Goal: Task Accomplishment & Management: Manage account settings

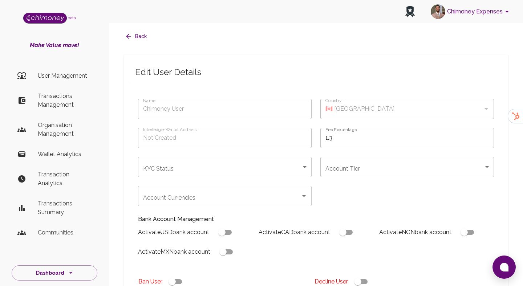
type input "Ibrahim Sabiu"
type input "🇳🇬 [GEOGRAPHIC_DATA]"
type input "declined"
checkbox input "true"
click at [63, 108] on p "Transactions Management" at bounding box center [65, 100] width 54 height 17
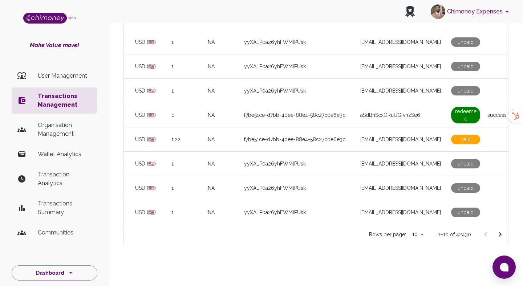
scroll to position [0, 480]
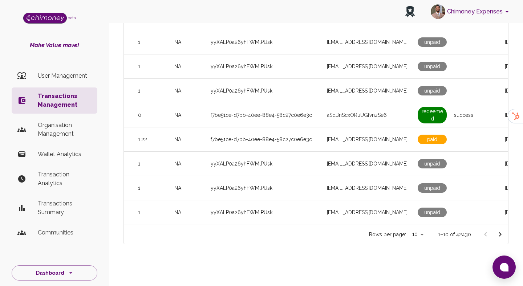
click at [84, 79] on p "User Management" at bounding box center [65, 76] width 54 height 9
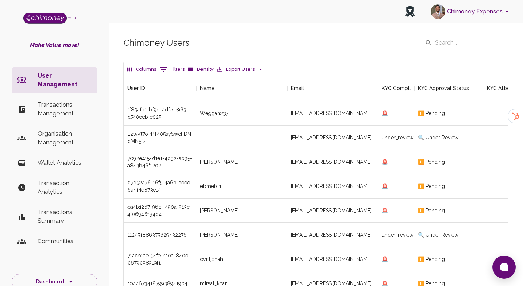
scroll to position [270, 385]
click at [175, 68] on button "0 Filters" at bounding box center [172, 70] width 28 height 12
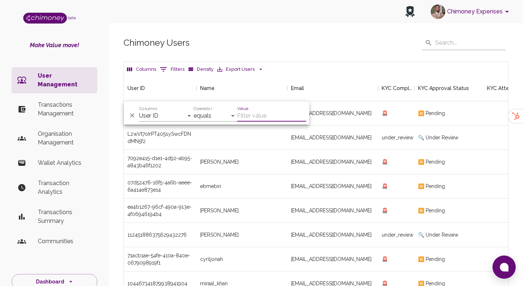
click at [182, 109] on div "Columns User ID Name Email KYC Completed KYC Approval Status KYC Attempts Join …" at bounding box center [166, 112] width 55 height 17
click at [180, 116] on select "User ID Name Email KYC Completed KYC Approval Status KYC Attempts Join date Upd…" at bounding box center [166, 116] width 55 height 12
click at [317, 139] on div "[EMAIL_ADDRESS][DOMAIN_NAME]" at bounding box center [333, 138] width 91 height 24
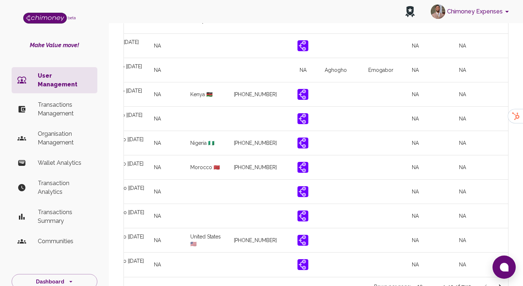
scroll to position [0, 859]
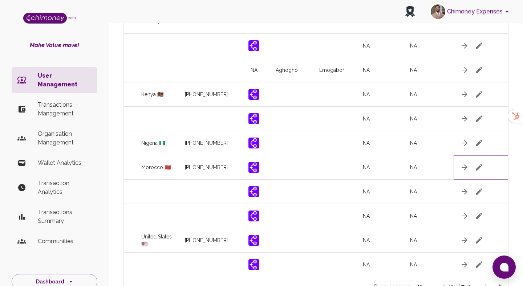
click at [481, 168] on icon "button" at bounding box center [479, 167] width 9 height 9
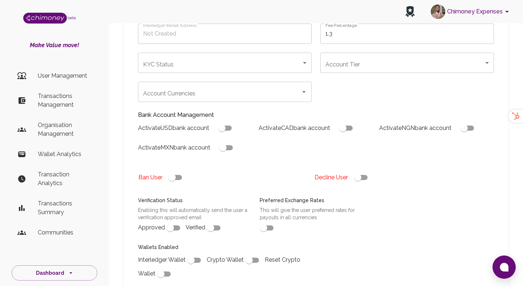
type input "[PERSON_NAME]"
type input "🇲🇦 Morocco"
type input "under_review"
checkbox input "true"
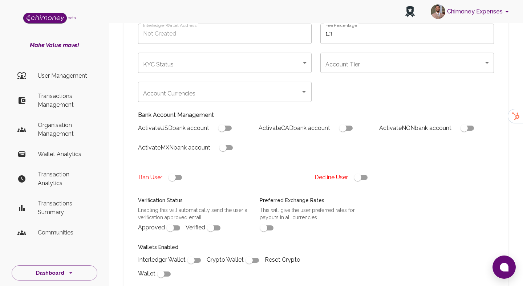
checkbox input "true"
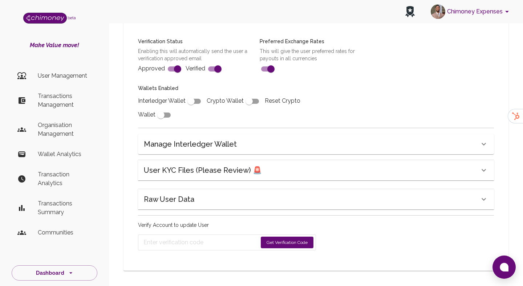
scroll to position [266, 0]
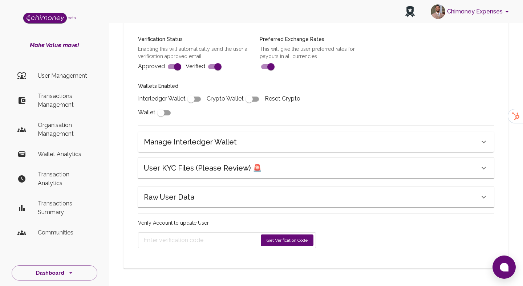
click at [234, 174] on h6 "User KYC Files (Please Review) 🚨" at bounding box center [203, 168] width 118 height 12
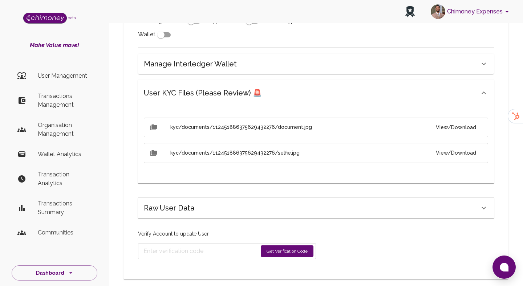
scroll to position [346, 0]
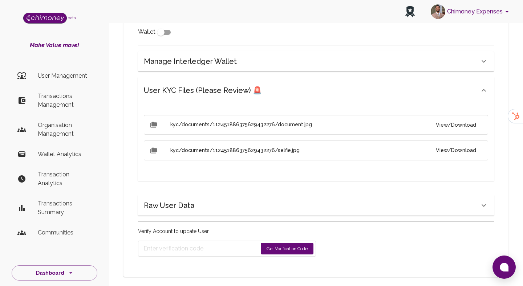
click at [454, 127] on button "View/Download" at bounding box center [456, 125] width 52 height 13
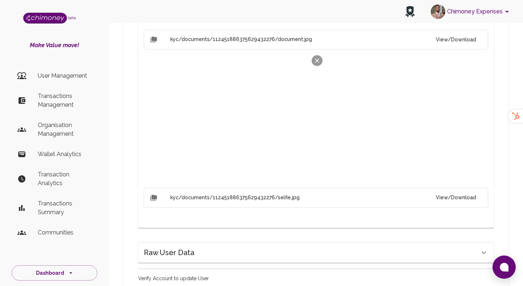
scroll to position [439, 0]
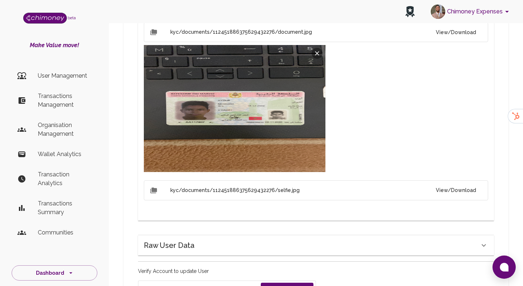
click at [459, 189] on button "View/Download" at bounding box center [456, 190] width 52 height 13
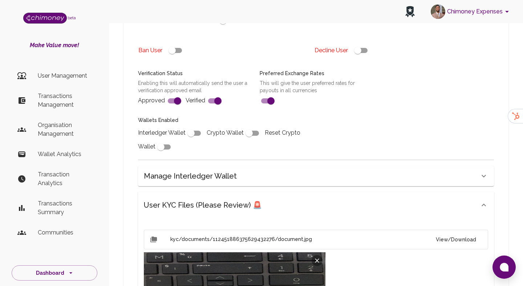
scroll to position [231, 0]
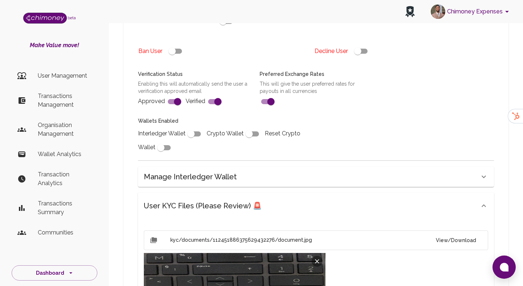
click at [356, 59] on div "Ban User Decline User" at bounding box center [311, 51] width 365 height 21
click at [357, 55] on input "checkbox" at bounding box center [357, 51] width 41 height 14
checkbox input "false"
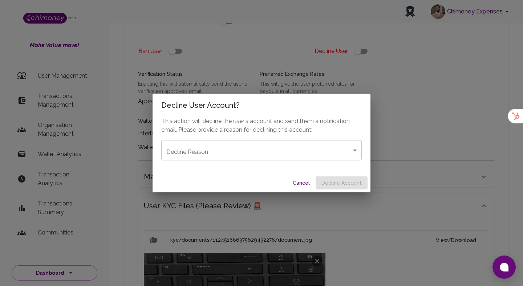
click at [229, 156] on body "Chimoney Expenses beta Make Value move! User Management Transactions Management…" at bounding box center [261, 222] width 523 height 907
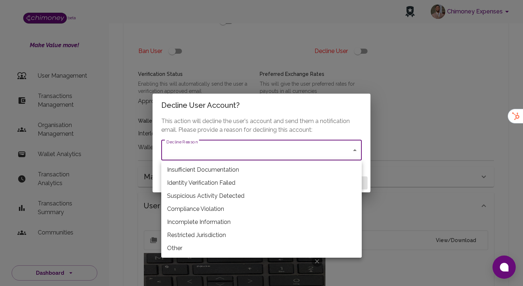
click at [208, 230] on li "Restricted Jurisdiction" at bounding box center [261, 235] width 201 height 13
type input "restricted_jurisdiction"
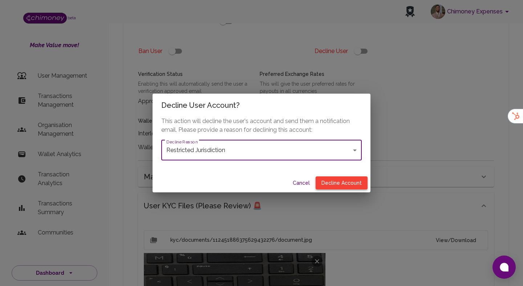
click at [352, 183] on button "Decline Account" at bounding box center [342, 183] width 52 height 13
type input "declined"
checkbox input "true"
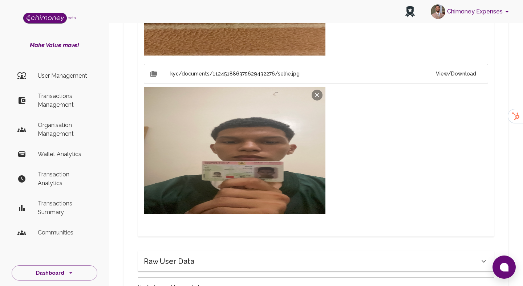
scroll to position [573, 0]
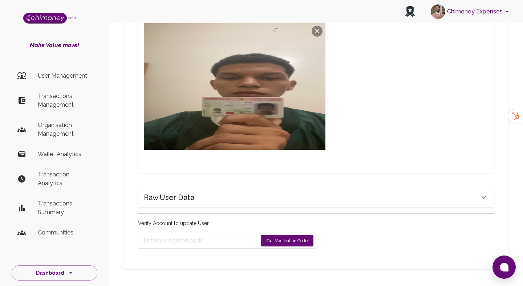
click at [294, 237] on button "Get Verification Code" at bounding box center [287, 241] width 53 height 12
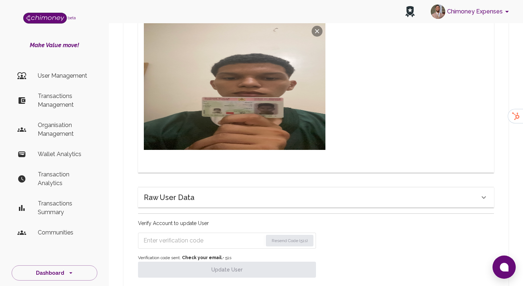
click at [188, 238] on input "Enter verification code" at bounding box center [203, 241] width 119 height 12
paste input "0055"
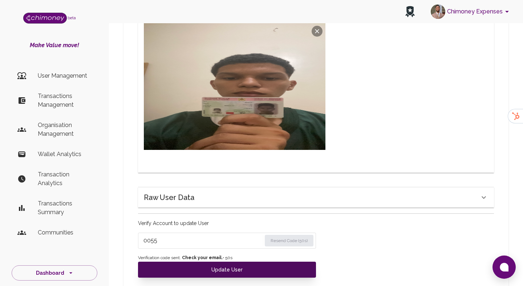
type input "0055"
click at [176, 274] on button "Update User" at bounding box center [227, 270] width 178 height 16
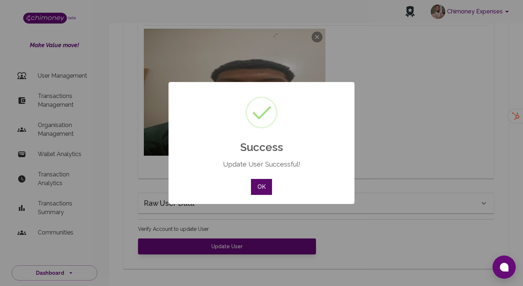
click at [262, 188] on button "OK" at bounding box center [261, 187] width 21 height 16
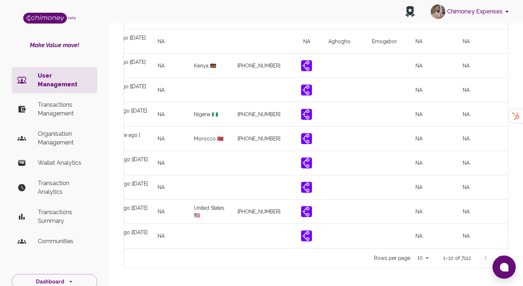
scroll to position [0, 859]
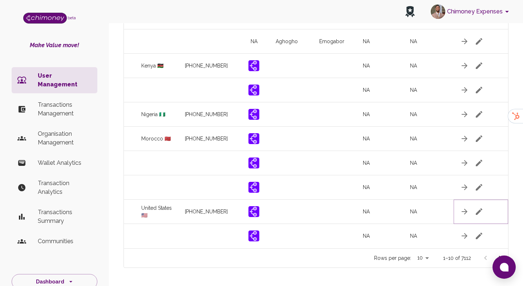
click at [475, 208] on icon "button" at bounding box center [479, 212] width 9 height 9
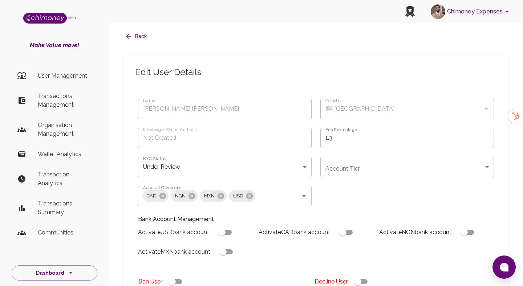
type input "[PERSON_NAME] [PERSON_NAME]"
type input "🇺🇸 [GEOGRAPHIC_DATA]"
type input "under_review"
checkbox input "true"
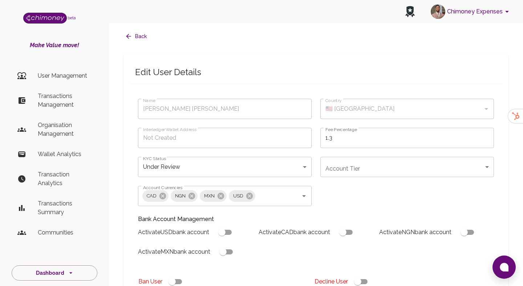
checkbox input "true"
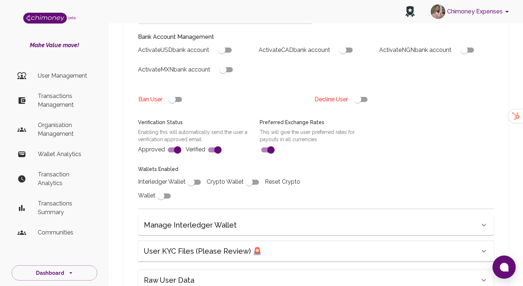
scroll to position [289, 0]
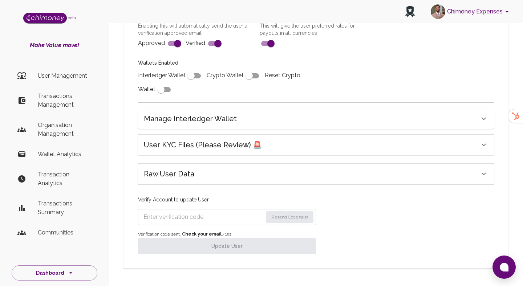
click at [195, 145] on h6 "User KYC Files (Please Review) 🚨" at bounding box center [203, 145] width 118 height 12
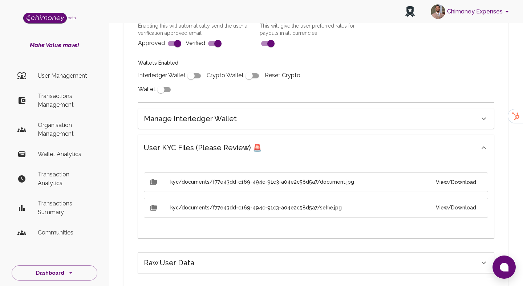
click at [473, 183] on button "View/Download" at bounding box center [456, 182] width 52 height 13
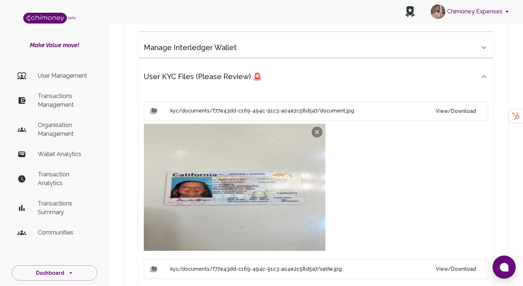
scroll to position [406, 0]
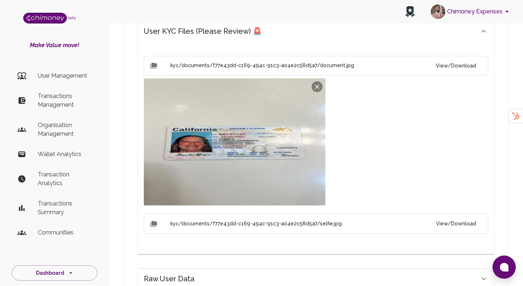
click at [455, 225] on button "View/Download" at bounding box center [456, 223] width 52 height 13
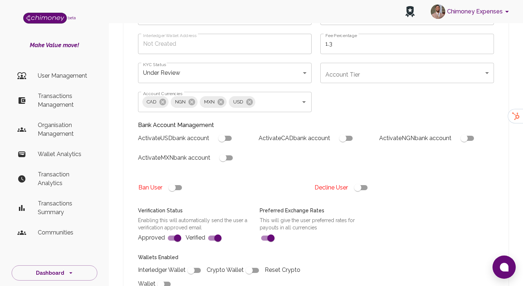
scroll to position [92, 0]
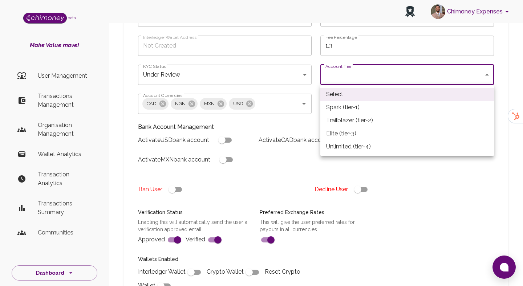
click at [339, 111] on li "Spark (tier-1)" at bounding box center [408, 107] width 174 height 13
type input "tier-1"
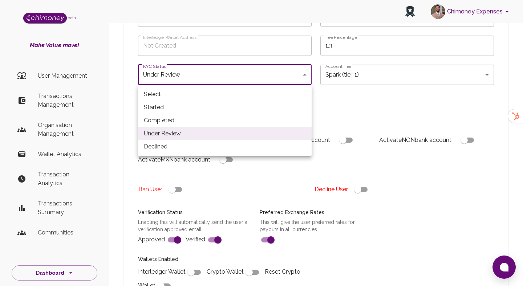
click at [161, 122] on li "Completed" at bounding box center [225, 120] width 174 height 13
type input "completed"
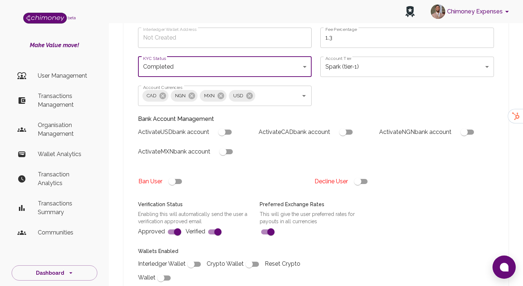
scroll to position [101, 0]
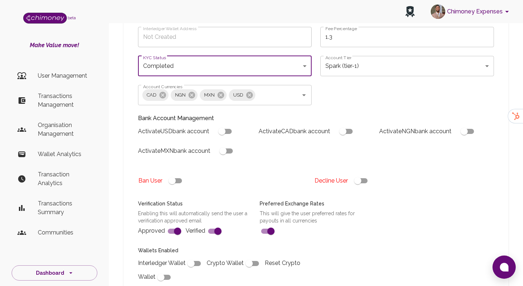
click at [192, 261] on input "checkbox" at bounding box center [190, 264] width 41 height 14
checkbox input "true"
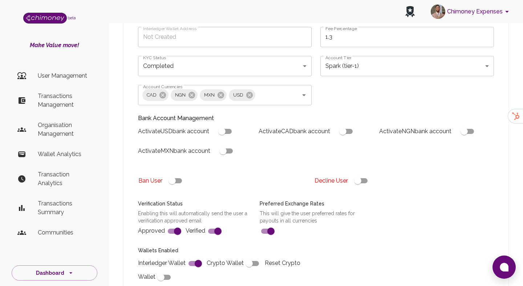
click at [225, 130] on input "checkbox" at bounding box center [221, 132] width 41 height 14
checkbox input "true"
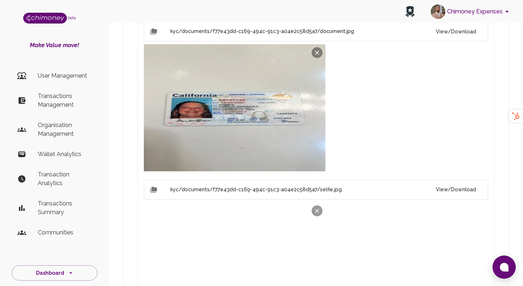
scroll to position [643, 0]
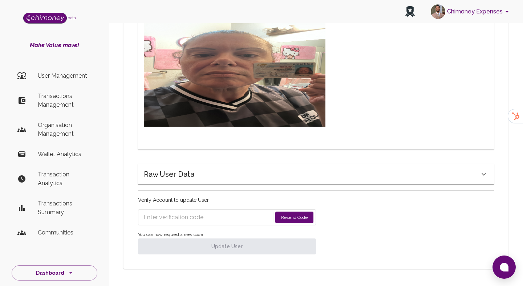
click at [294, 213] on button "Resend Code" at bounding box center [295, 218] width 38 height 12
click at [161, 221] on input "Enter verification code" at bounding box center [203, 218] width 119 height 12
paste input "9344"
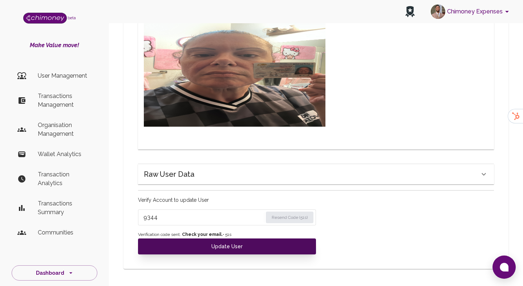
type input "9344"
click at [169, 252] on button "Update User" at bounding box center [227, 247] width 178 height 16
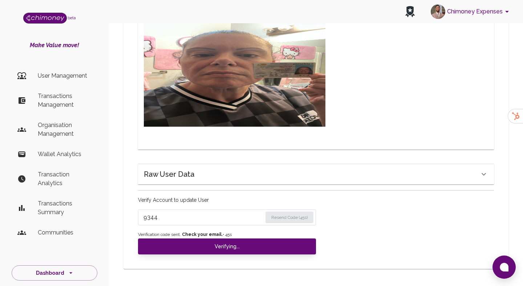
type input "under_review"
checkbox input "false"
type input "completed"
type input "tier-1"
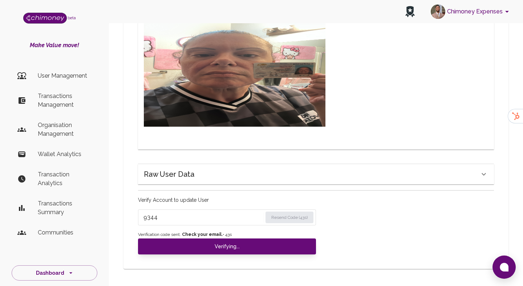
checkbox input "true"
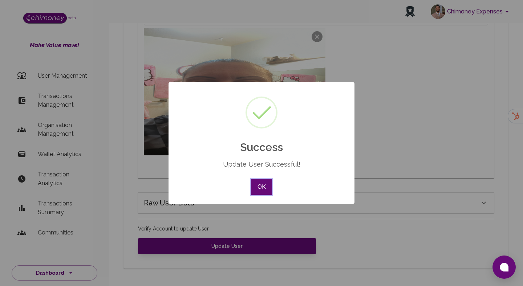
scroll to position [614, 0]
click at [274, 189] on div "× Success Update User Successful! OK No Cancel" at bounding box center [262, 143] width 186 height 122
click at [256, 189] on button "OK" at bounding box center [261, 187] width 21 height 16
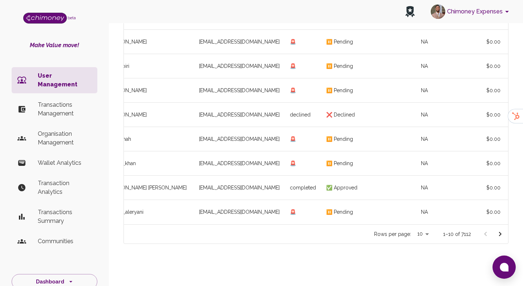
scroll to position [0, 189]
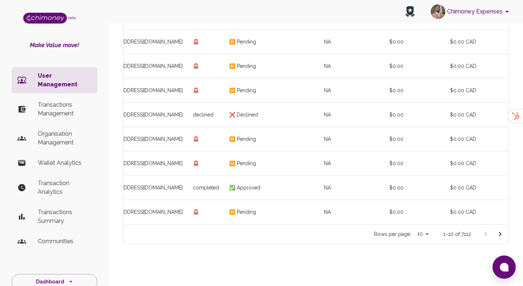
click at [505, 236] on icon "Go to next page" at bounding box center [500, 234] width 9 height 9
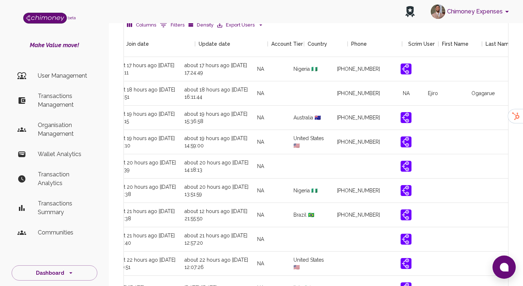
scroll to position [0, 859]
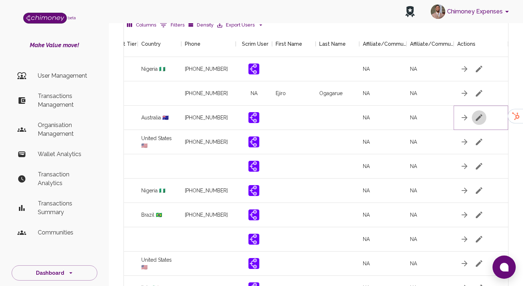
click at [477, 123] on button "button" at bounding box center [479, 118] width 15 height 15
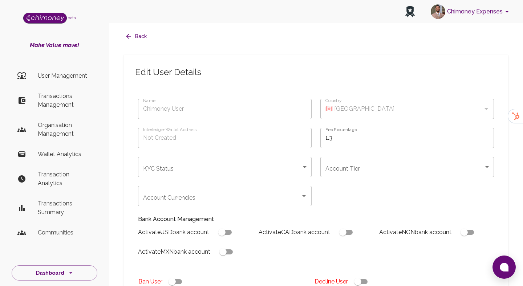
type input "[PERSON_NAME]"
type input "🇦🇺 Australia"
type input "under_review"
checkbox input "true"
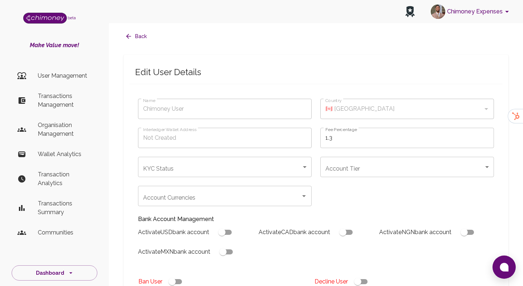
checkbox input "true"
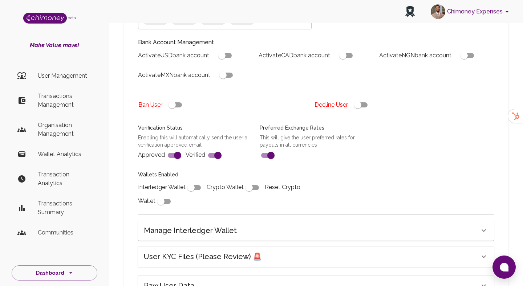
scroll to position [177, 0]
click at [209, 252] on h6 "User KYC Files (Please Review) 🚨" at bounding box center [203, 257] width 118 height 12
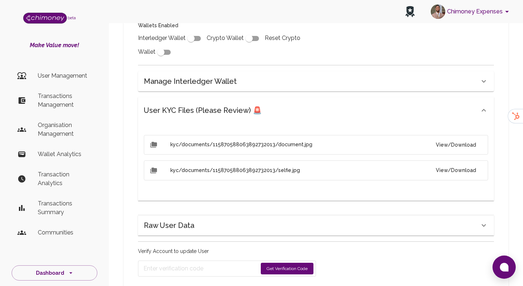
scroll to position [332, 0]
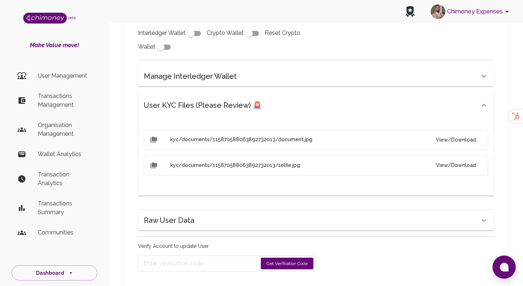
click at [447, 137] on button "View/Download" at bounding box center [456, 139] width 52 height 13
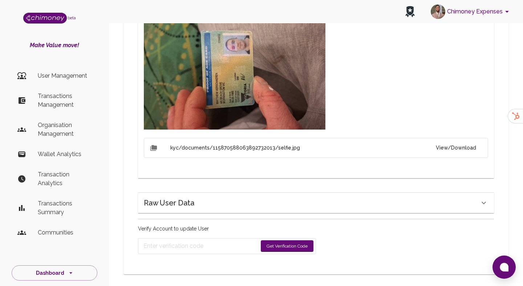
click at [447, 142] on button "View/Download" at bounding box center [456, 147] width 52 height 13
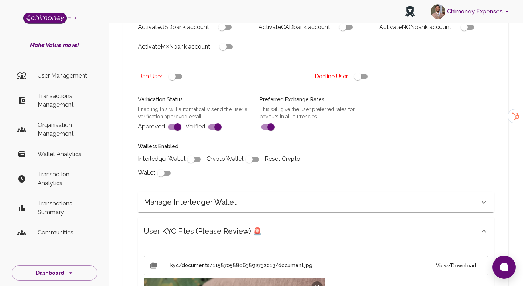
scroll to position [0, 0]
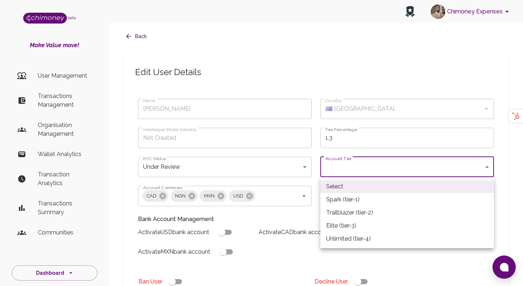
click at [340, 201] on li "Spark (tier-1)" at bounding box center [408, 199] width 174 height 13
type input "tier-1"
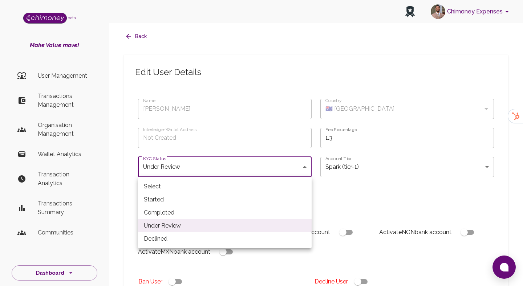
click at [170, 218] on li "Completed" at bounding box center [225, 212] width 174 height 13
type input "completed"
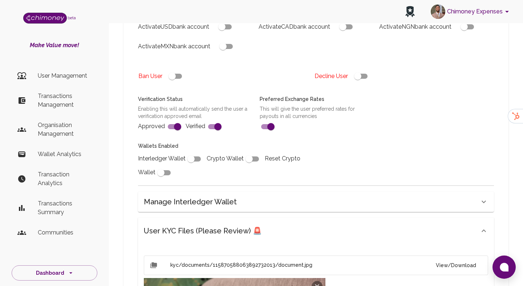
scroll to position [219, 0]
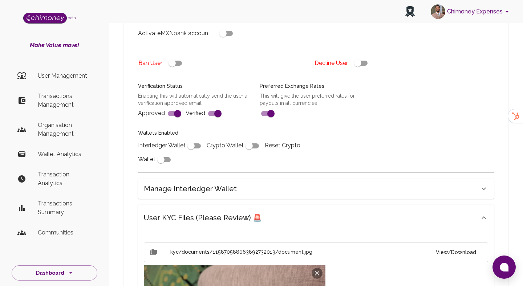
click at [189, 147] on input "checkbox" at bounding box center [190, 146] width 41 height 14
checkbox input "true"
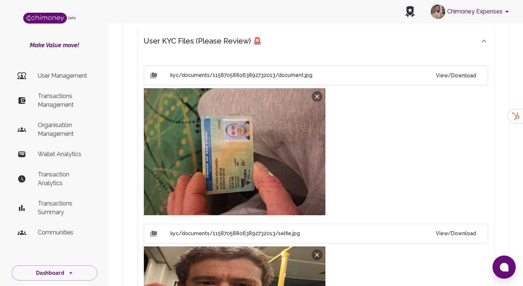
scroll to position [620, 0]
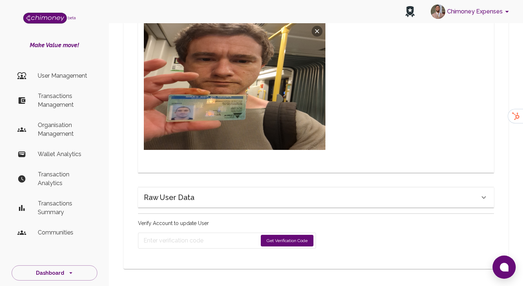
click at [296, 242] on button "Get Verification Code" at bounding box center [287, 241] width 53 height 12
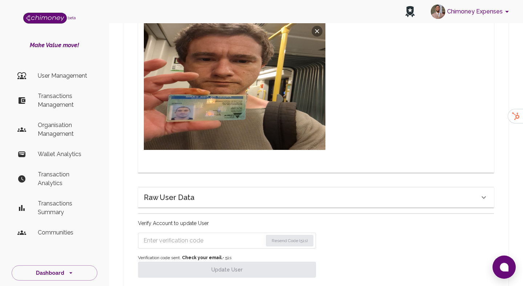
click at [192, 236] on input "Enter verification code" at bounding box center [203, 241] width 119 height 12
paste input "9655"
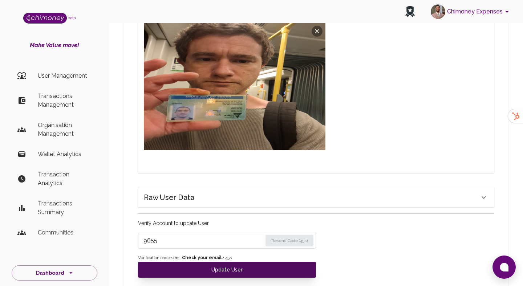
type input "9655"
click at [211, 274] on button "Update User" at bounding box center [227, 270] width 178 height 16
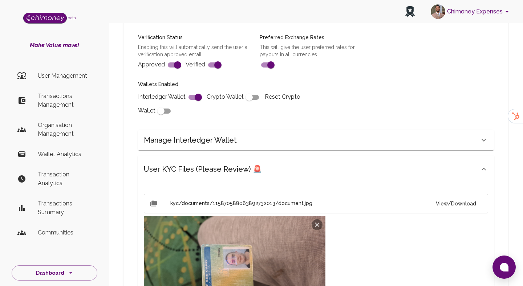
scroll to position [0, 0]
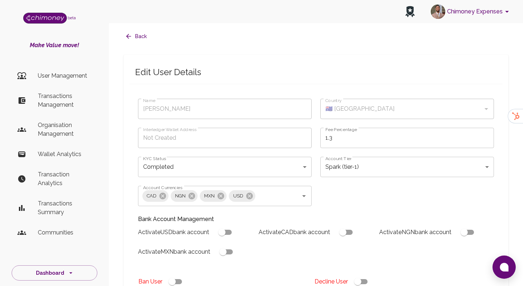
type input "under_review"
checkbox input "false"
type input "completed"
type input "tier-1"
checkbox input "true"
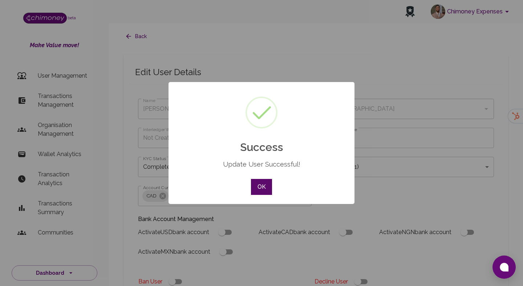
click at [258, 188] on button "OK" at bounding box center [261, 187] width 21 height 16
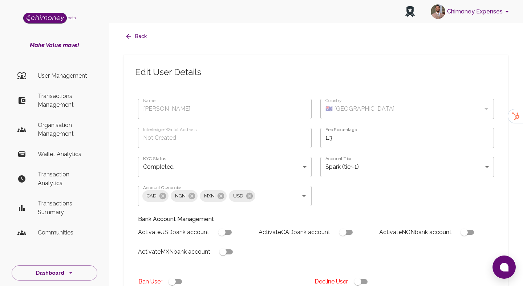
click at [128, 35] on icon "button" at bounding box center [128, 36] width 5 height 5
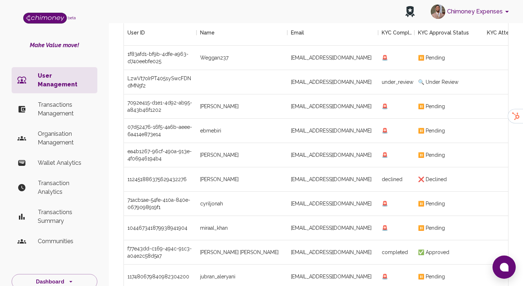
scroll to position [120, 0]
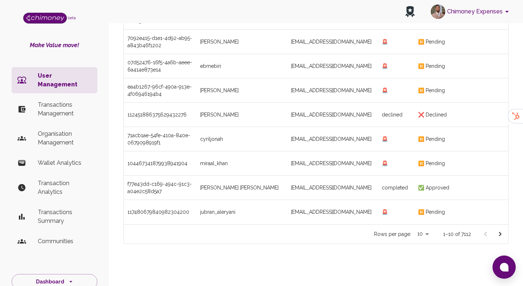
click at [496, 230] on icon "Go to next page" at bounding box center [500, 234] width 9 height 9
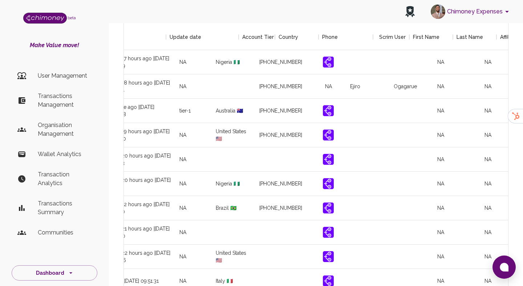
scroll to position [0, 859]
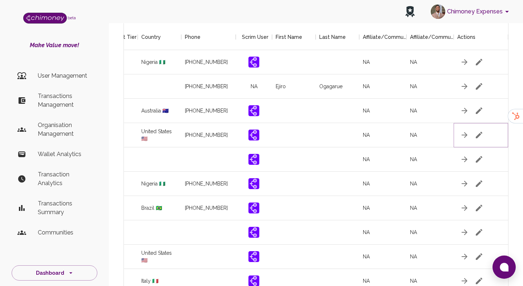
click at [479, 132] on icon "button" at bounding box center [479, 135] width 9 height 9
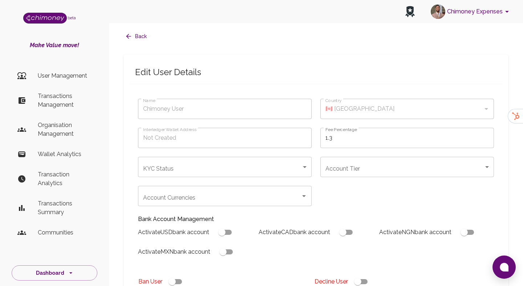
type input "[PERSON_NAME]"
type input "🇺🇸 [GEOGRAPHIC_DATA]"
type input "under_review"
checkbox input "true"
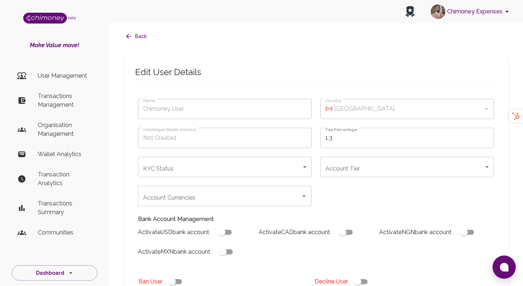
checkbox input "true"
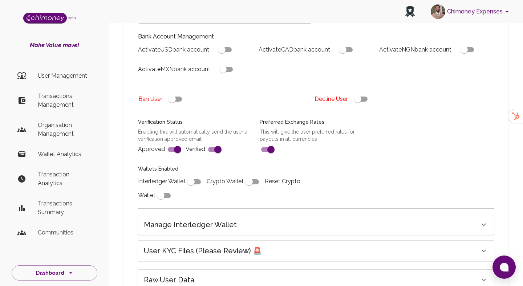
scroll to position [289, 0]
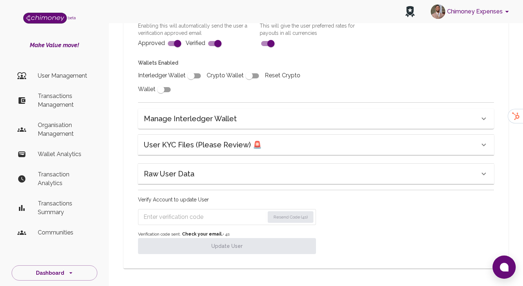
click at [196, 140] on h6 "User KYC Files (Please Review) 🚨" at bounding box center [203, 145] width 118 height 12
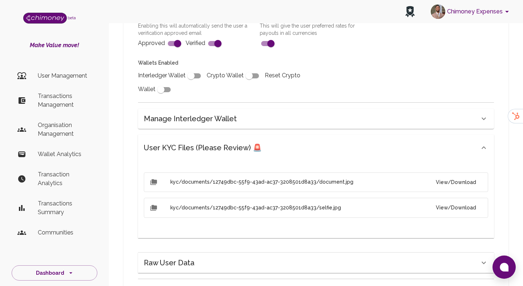
click at [455, 190] on li "kyc/documents/12749dbc-55f9-43ad-ac37-3208501d8a33/document.jpg View/Download" at bounding box center [316, 183] width 345 height 20
click at [457, 186] on button "View/Download" at bounding box center [456, 182] width 52 height 13
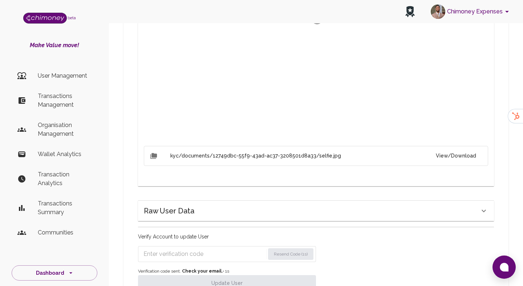
scroll to position [475, 0]
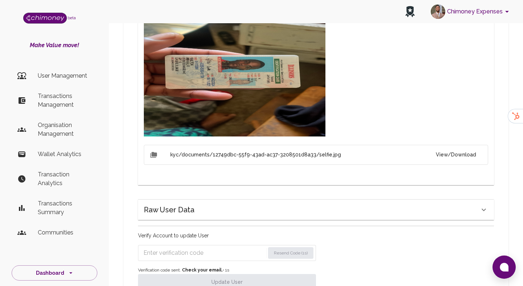
click at [451, 153] on button "View/Download" at bounding box center [456, 154] width 52 height 13
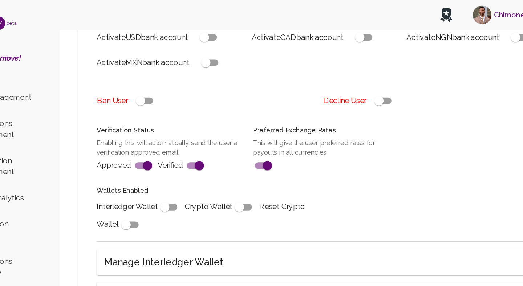
scroll to position [196, 0]
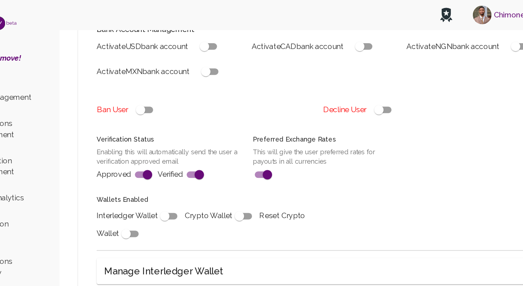
click at [362, 85] on input "checkbox" at bounding box center [357, 86] width 41 height 14
checkbox input "false"
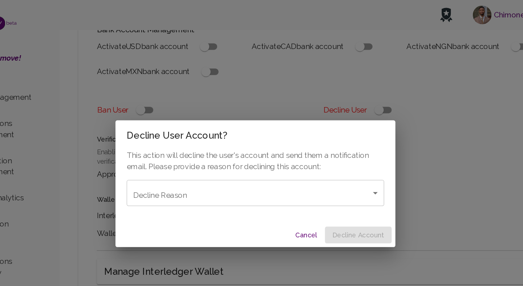
click at [275, 160] on body "Chimoney Expenses beta Make Value move! User Management Transactions Management…" at bounding box center [261, 269] width 523 height 930
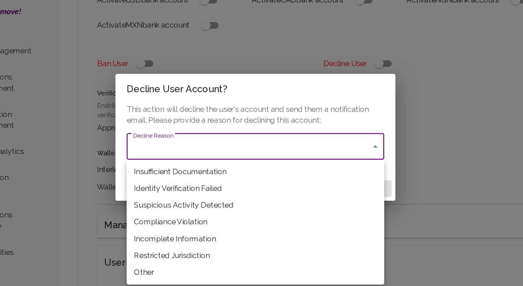
click at [203, 172] on li "Insufficient Documentation" at bounding box center [261, 170] width 201 height 13
type input "insufficient_documentation"
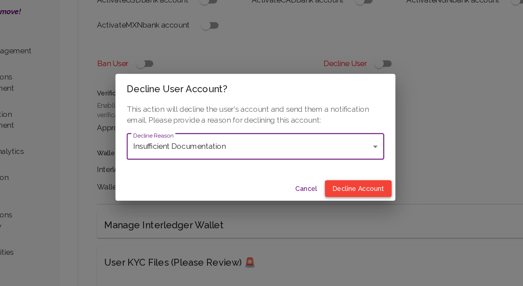
click at [331, 179] on button "Decline Account" at bounding box center [342, 183] width 52 height 13
type input "declined"
checkbox input "true"
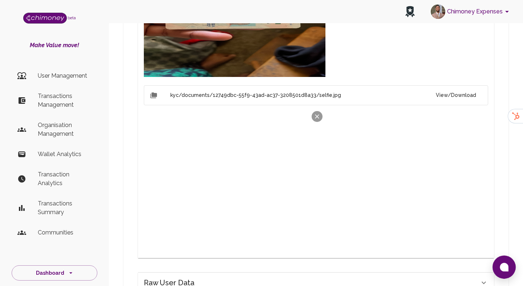
scroll to position [596, 0]
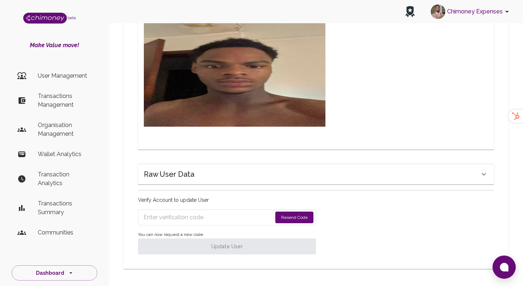
click at [239, 214] on input "Enter verification code" at bounding box center [208, 218] width 129 height 12
paste input "9655"
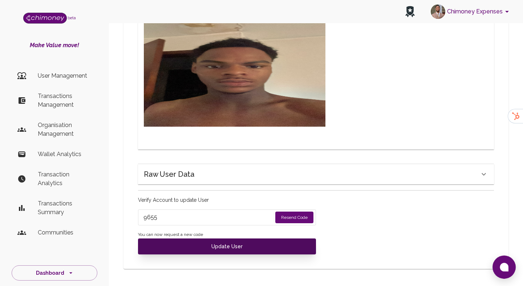
type input "9655"
click at [230, 245] on button "Update User" at bounding box center [227, 247] width 178 height 16
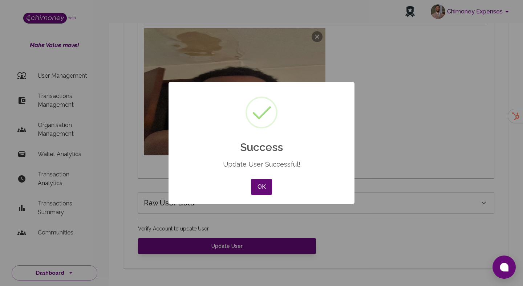
scroll to position [567, 0]
click at [264, 187] on button "OK" at bounding box center [261, 187] width 21 height 16
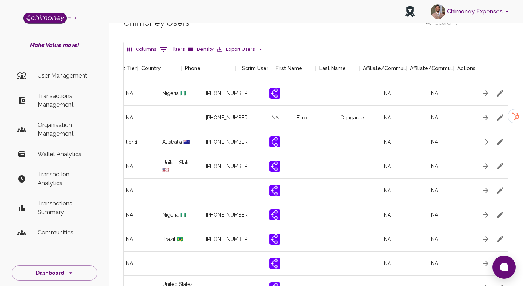
scroll to position [0, 859]
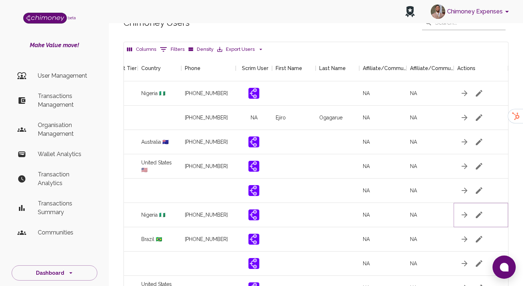
click at [480, 214] on icon "button" at bounding box center [479, 215] width 7 height 7
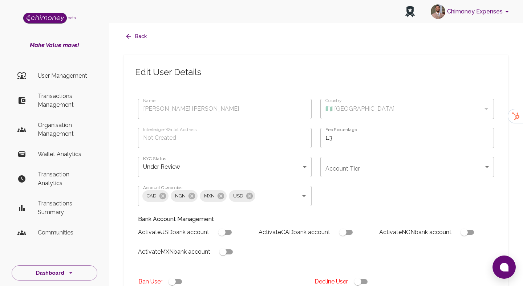
type input "[PERSON_NAME] [PERSON_NAME]"
type input "🇳🇬 [GEOGRAPHIC_DATA]"
type input "under_review"
checkbox input "true"
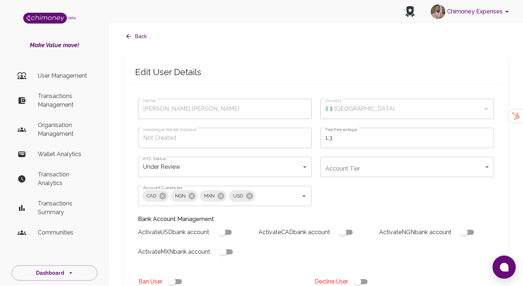
checkbox input "true"
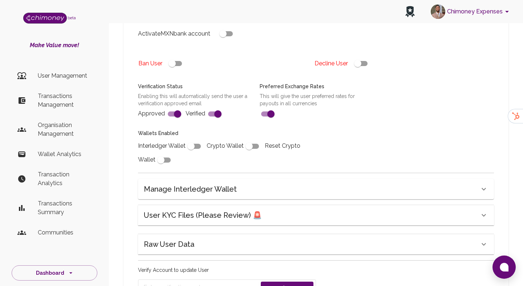
scroll to position [223, 0]
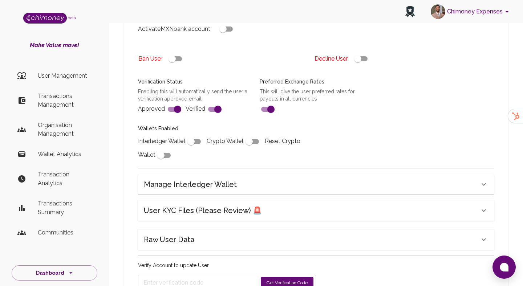
click at [203, 214] on h6 "User KYC Files (Please Review) 🚨" at bounding box center [203, 211] width 118 height 12
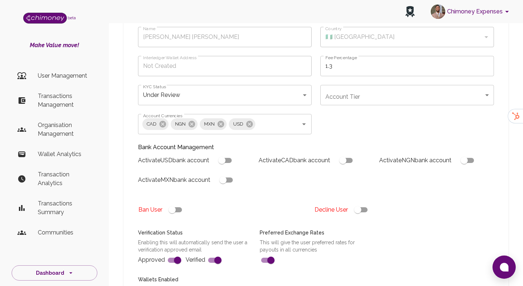
scroll to position [73, 0]
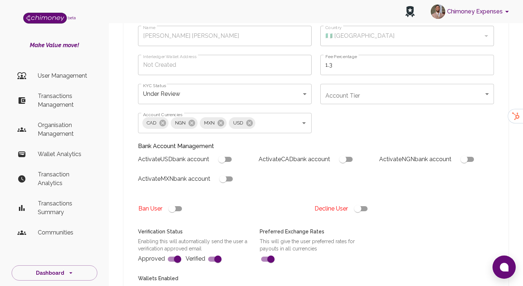
click at [359, 214] on input "checkbox" at bounding box center [357, 209] width 41 height 14
checkbox input "false"
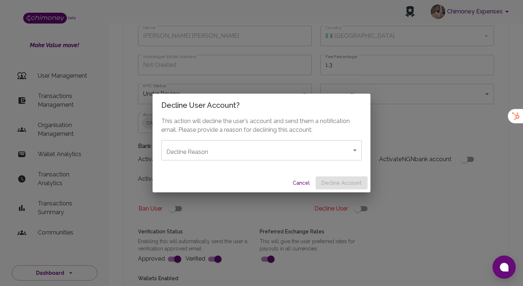
click at [271, 146] on body "Chimoney Expenses beta Make Value move! User Management Transactions Management…" at bounding box center [261, 247] width 523 height 641
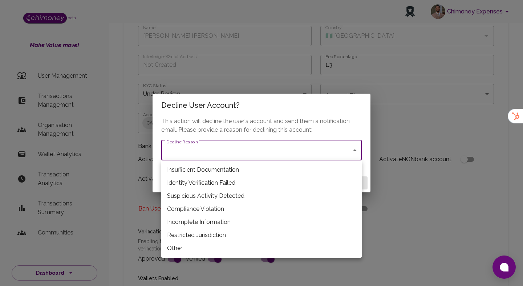
click at [201, 233] on li "Restricted Jurisdiction" at bounding box center [261, 235] width 201 height 13
type input "restricted_jurisdiction"
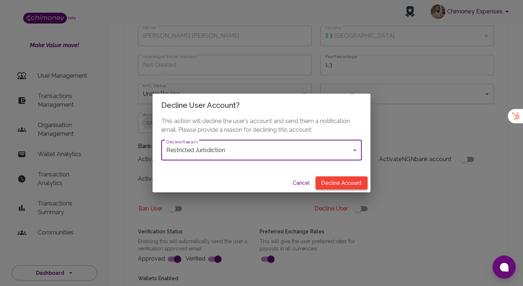
click at [359, 183] on button "Decline Account" at bounding box center [342, 183] width 52 height 13
type input "declined"
checkbox input "true"
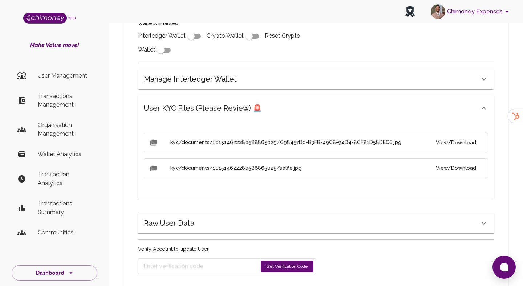
scroll to position [308, 0]
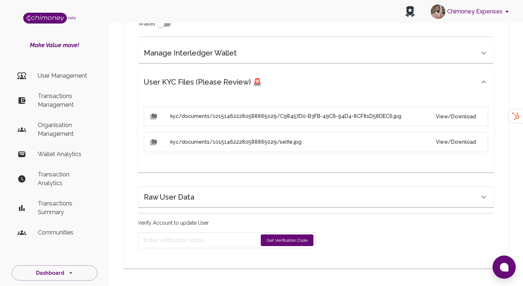
click at [274, 236] on button "Get Verification Code" at bounding box center [287, 241] width 53 height 12
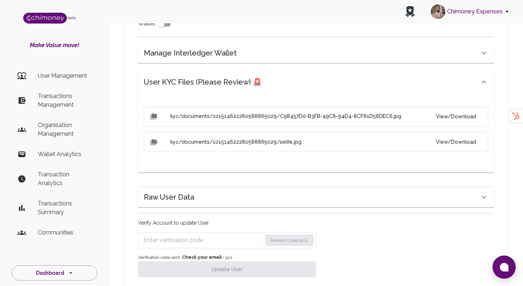
click at [179, 241] on input "Enter verification code" at bounding box center [203, 241] width 119 height 12
paste input "5739"
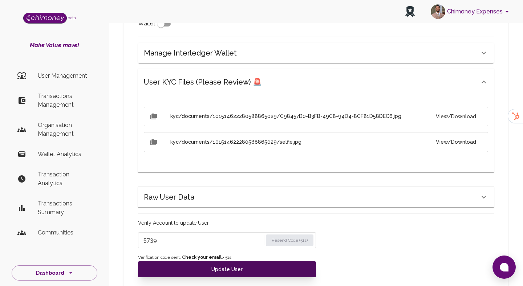
type input "5739"
click at [188, 270] on button "Update User" at bounding box center [227, 270] width 178 height 16
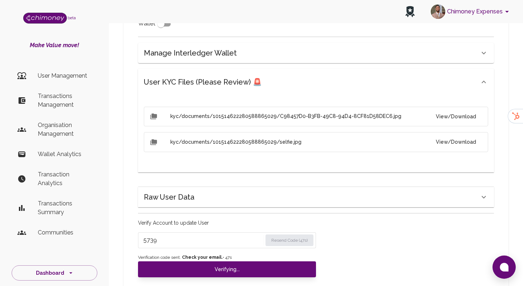
scroll to position [302, 0]
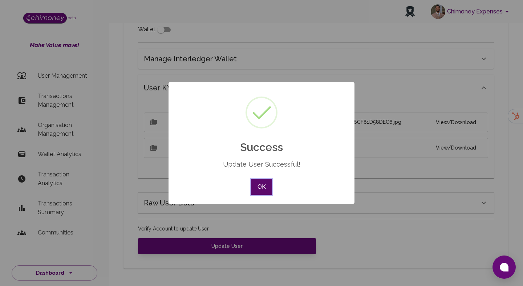
click at [258, 189] on button "OK" at bounding box center [261, 187] width 21 height 16
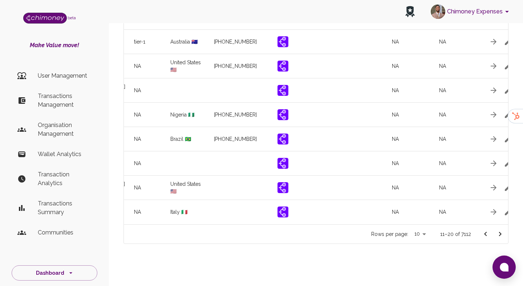
scroll to position [0, 859]
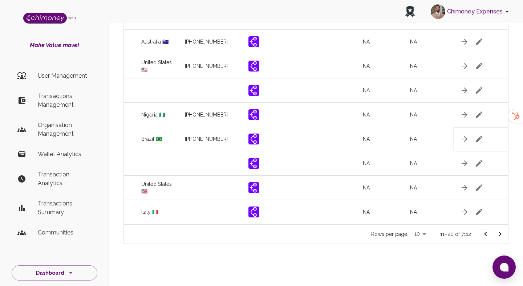
click at [478, 137] on icon "button" at bounding box center [479, 139] width 9 height 9
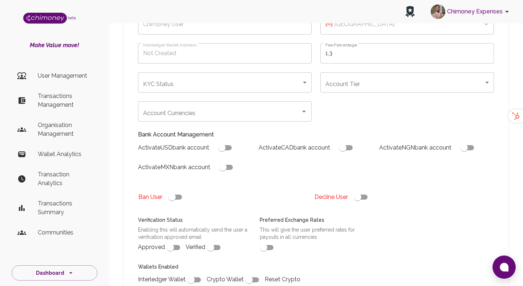
type input "[PERSON_NAME]"
type input "🇧🇷 Brazil"
type input "under_review"
checkbox input "true"
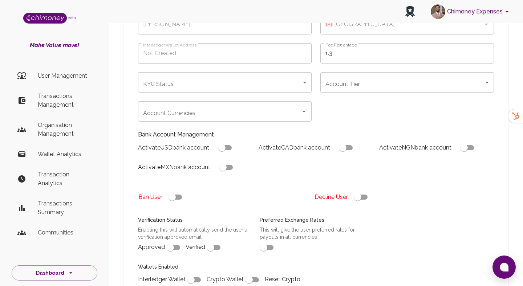
checkbox input "true"
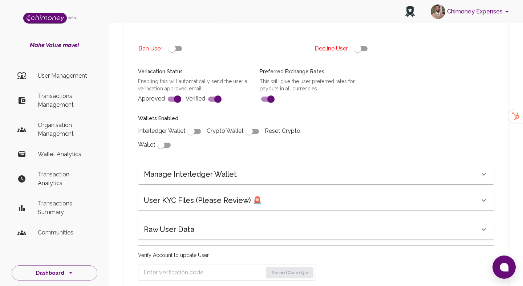
scroll to position [289, 0]
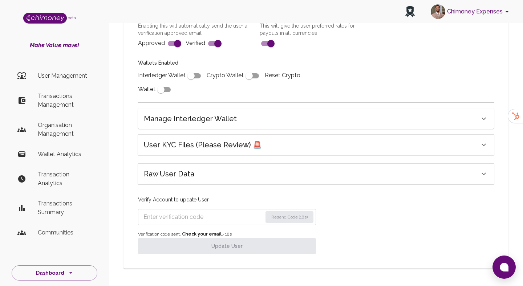
click at [226, 153] on div "User KYC Files (Please Review) 🚨" at bounding box center [316, 145] width 356 height 20
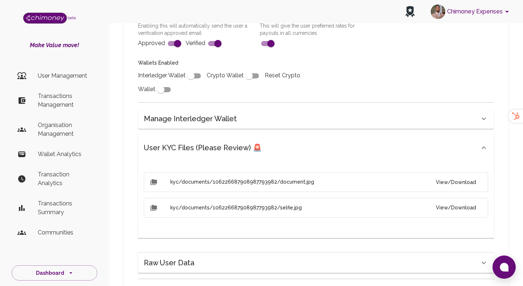
click at [443, 178] on button "View/Download" at bounding box center [456, 182] width 52 height 13
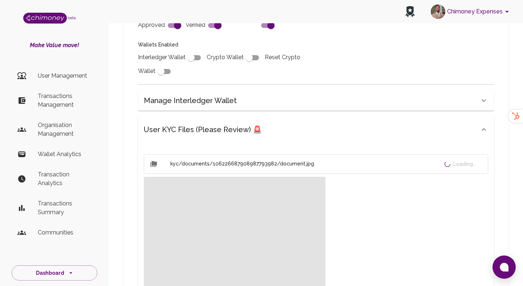
scroll to position [396, 0]
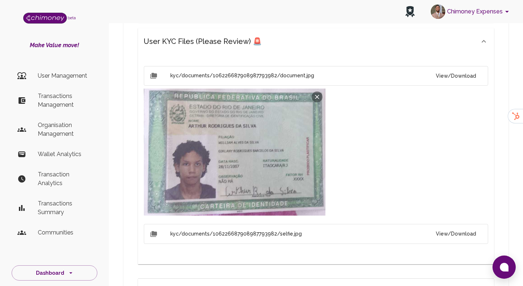
click at [454, 237] on button "View/Download" at bounding box center [456, 234] width 52 height 13
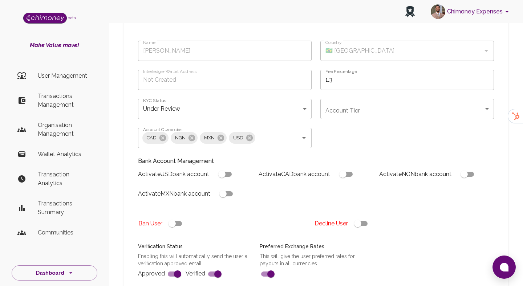
scroll to position [59, 0]
click at [369, 221] on input "checkbox" at bounding box center [357, 223] width 41 height 14
checkbox input "false"
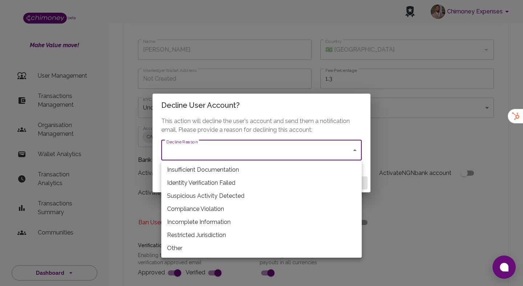
click at [199, 170] on li "Insufficient Documentation" at bounding box center [261, 170] width 201 height 13
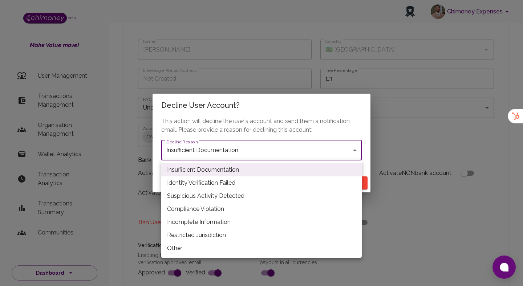
click at [216, 230] on li "Restricted Jurisdiction" at bounding box center [261, 235] width 201 height 13
type input "restricted_jurisdiction"
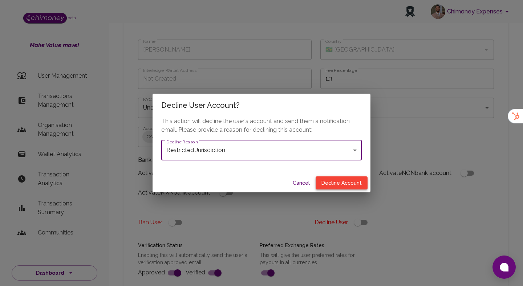
click at [345, 187] on button "Decline Account" at bounding box center [342, 183] width 52 height 13
type input "declined"
checkbox input "true"
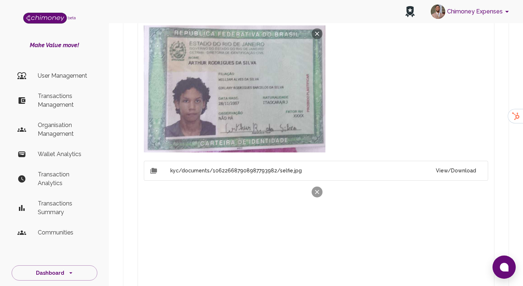
scroll to position [596, 0]
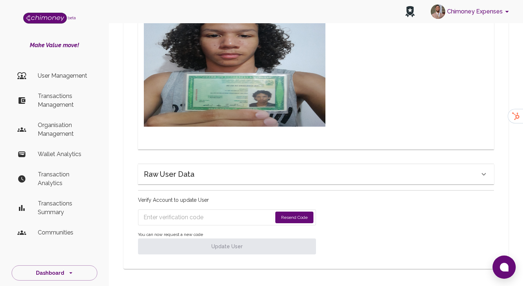
click at [295, 221] on button "Resend Code" at bounding box center [295, 218] width 38 height 12
click at [212, 221] on input "Enter verification code" at bounding box center [203, 218] width 119 height 12
paste input "2229"
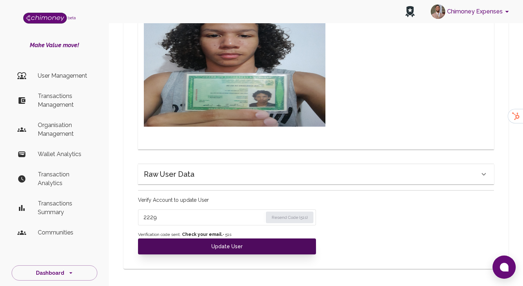
type input "2229"
click at [203, 246] on button "Update User" at bounding box center [227, 247] width 178 height 16
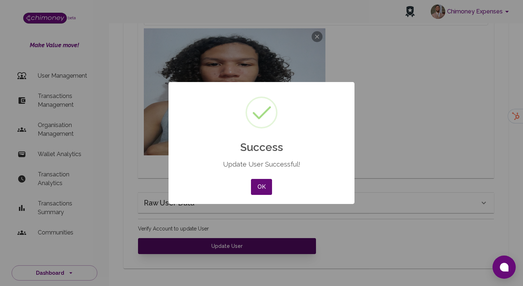
scroll to position [567, 0]
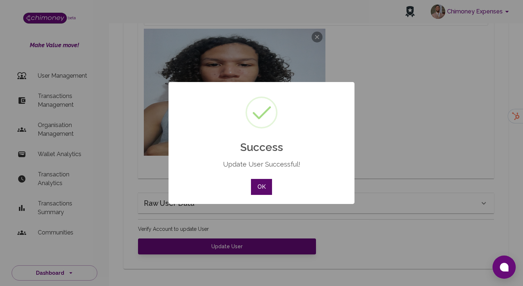
click at [256, 181] on button "OK" at bounding box center [261, 187] width 21 height 16
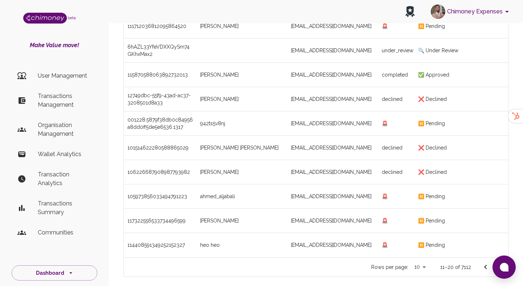
scroll to position [120, 0]
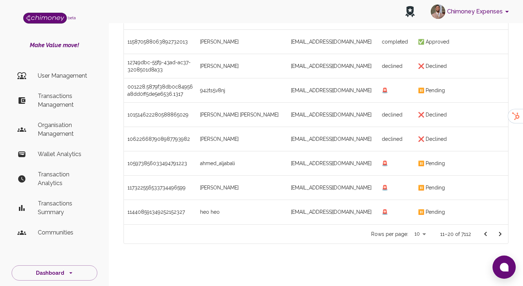
click at [501, 231] on icon "Go to next page" at bounding box center [500, 234] width 9 height 9
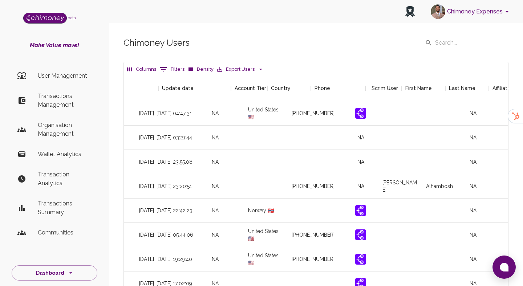
scroll to position [0, 838]
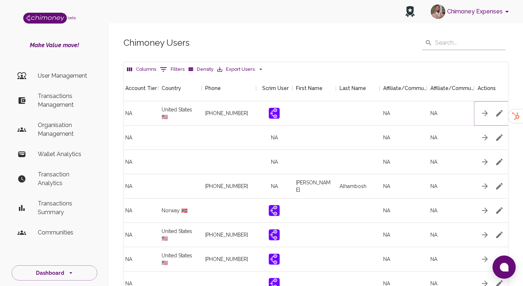
click at [498, 109] on button "button" at bounding box center [500, 113] width 15 height 15
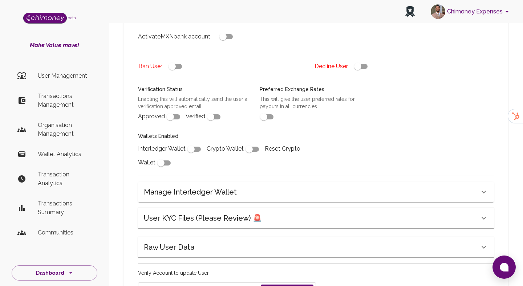
scroll to position [219, 0]
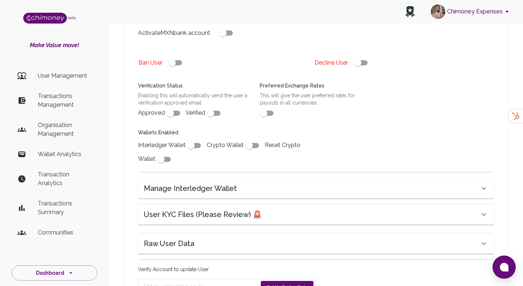
click at [263, 222] on div "User KYC Files (Please Review) 🚨" at bounding box center [316, 215] width 356 height 20
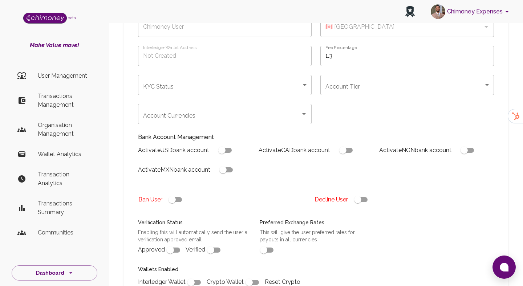
scroll to position [73, 0]
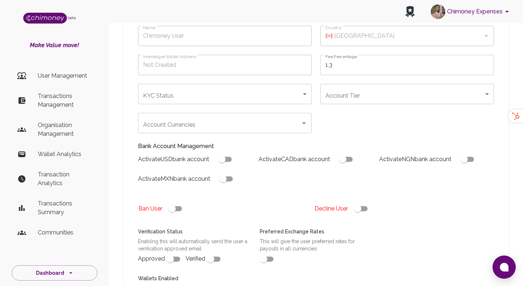
click at [355, 211] on input "checkbox" at bounding box center [357, 209] width 41 height 14
checkbox input "false"
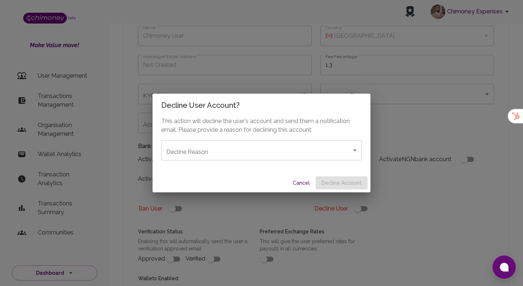
click at [330, 154] on body "Chimoney Expenses beta Make Value move! User Management Transactions Management…" at bounding box center [261, 242] width 523 height 630
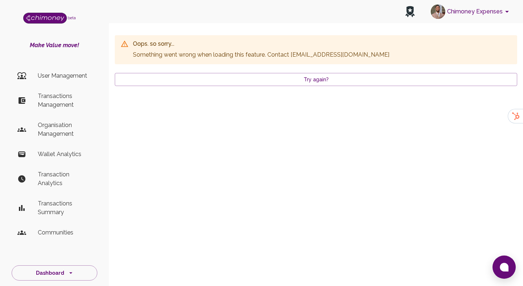
scroll to position [0, 0]
click at [270, 203] on div "Chimoney Expenses beta Make Value move! User Management Transactions Management…" at bounding box center [261, 143] width 523 height 286
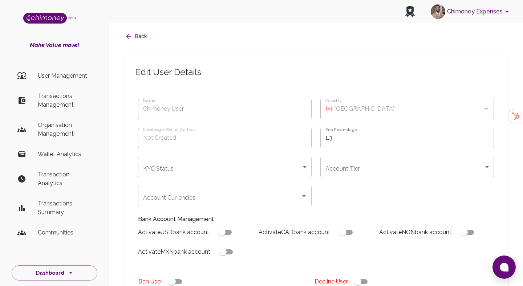
click at [121, 34] on div "Back Edit User Details Name Chimoney User Name Country 🇨🇦 Canada Country Interl…" at bounding box center [316, 279] width 403 height 511
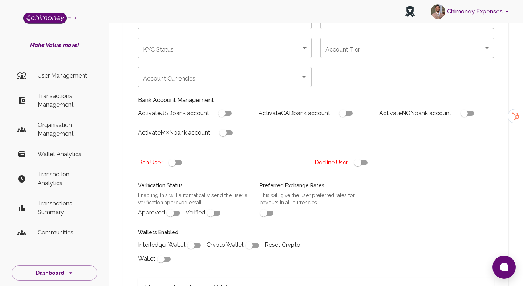
scroll to position [252, 0]
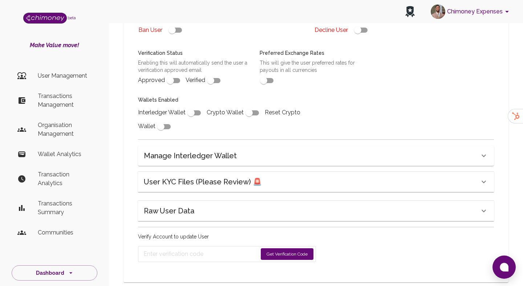
click at [197, 185] on h6 "User KYC Files (Please Review) 🚨" at bounding box center [203, 182] width 118 height 12
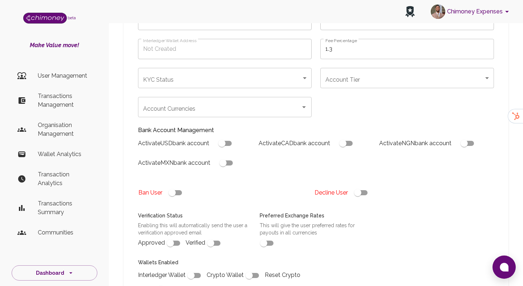
scroll to position [80, 0]
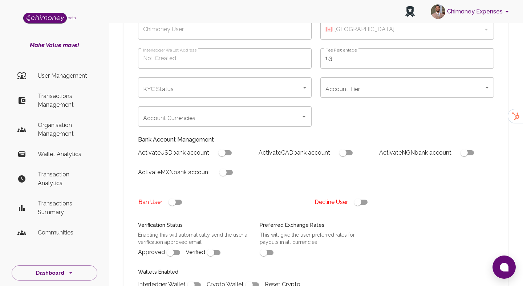
click at [350, 123] on div "Name Chimoney User Name Country 🇨🇦 Canada Country Interledger Wallet Address No…" at bounding box center [311, 159] width 365 height 296
click at [361, 198] on input "checkbox" at bounding box center [357, 203] width 41 height 14
checkbox input "false"
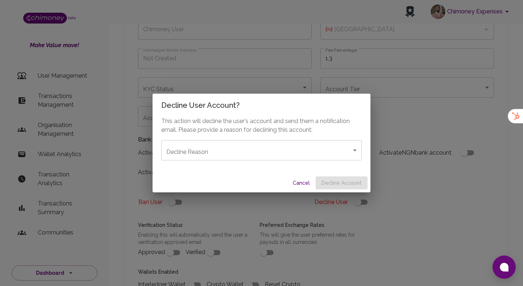
click at [308, 150] on body "Chimoney Expenses beta Make Value move! User Management Transactions Management…" at bounding box center [261, 235] width 523 height 630
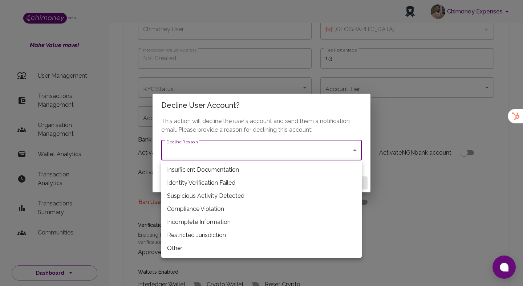
click at [235, 170] on li "Insufficient Documentation" at bounding box center [261, 170] width 201 height 13
type input "insufficient_documentation"
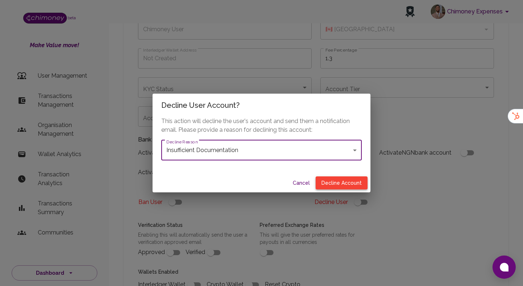
click at [352, 180] on button "Decline Account" at bounding box center [342, 183] width 52 height 13
type input "declined"
checkbox input "true"
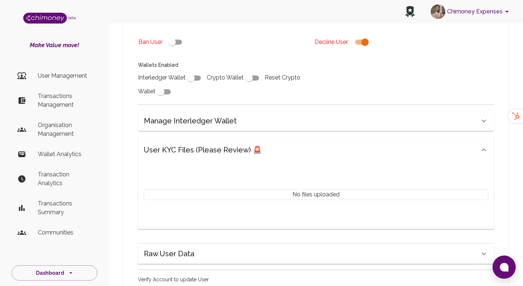
scroll to position [297, 0]
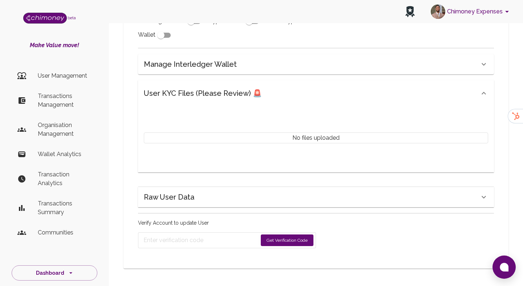
click at [283, 239] on button "Get Verification Code" at bounding box center [287, 241] width 53 height 12
checkbox input "false"
type input "[PERSON_NAME]"
type input "🇺🇸 [GEOGRAPHIC_DATA]"
type input "under_review"
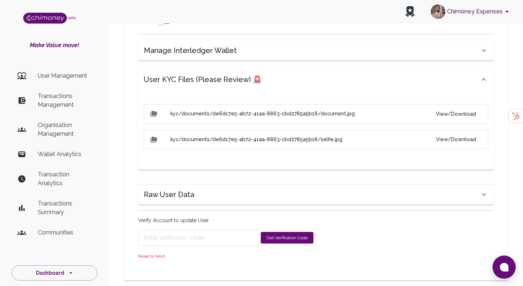
scroll to position [369, 0]
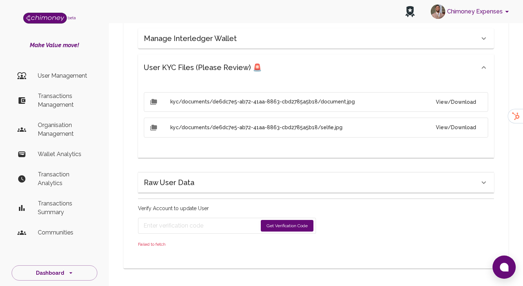
click at [275, 221] on button "Get Verification Code" at bounding box center [287, 226] width 53 height 12
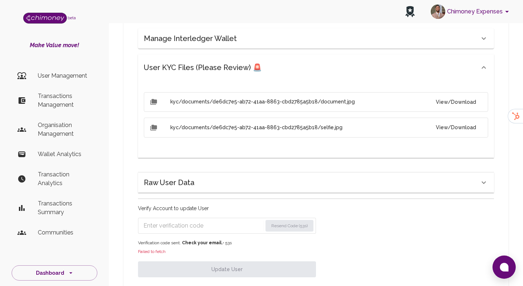
click at [188, 222] on input "Enter verification code" at bounding box center [203, 226] width 119 height 12
paste input "8974"
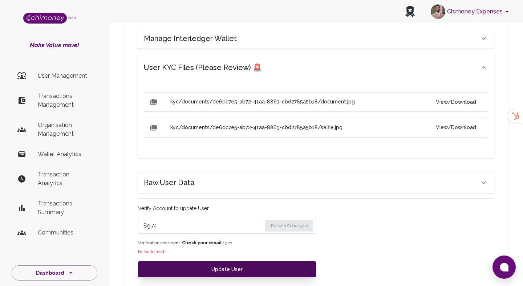
type input "8974"
click at [195, 268] on button "Update User" at bounding box center [227, 270] width 178 height 16
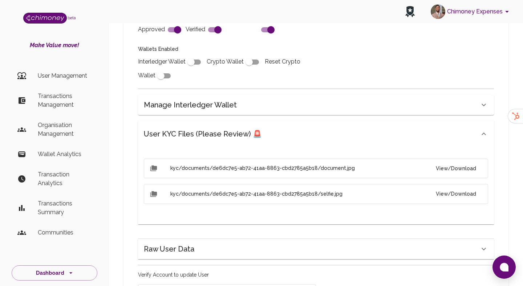
scroll to position [181, 0]
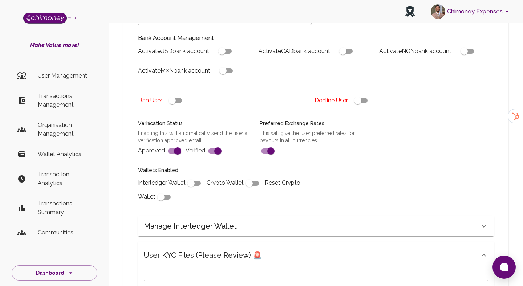
click at [368, 95] on input "checkbox" at bounding box center [357, 101] width 41 height 14
checkbox input "false"
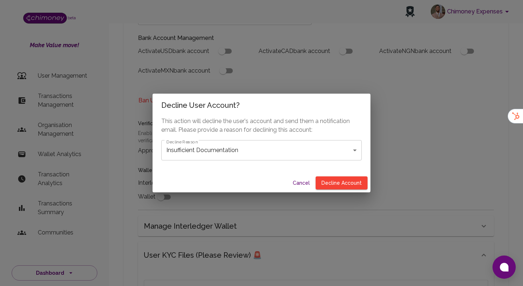
click at [360, 192] on div "Cancel Decline Account" at bounding box center [262, 183] width 218 height 19
click at [354, 182] on button "Decline Account" at bounding box center [342, 183] width 52 height 13
type input "declined"
checkbox input "true"
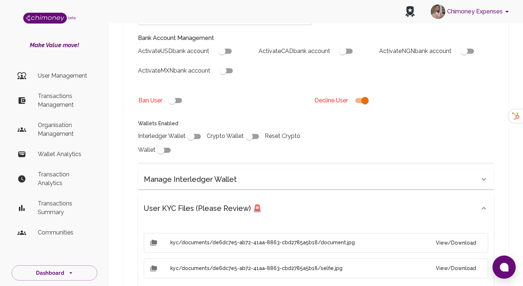
scroll to position [346, 0]
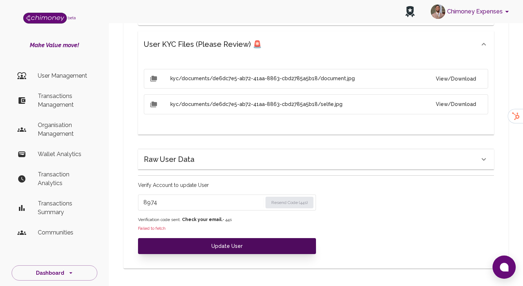
click at [241, 243] on button "Update User" at bounding box center [227, 246] width 178 height 16
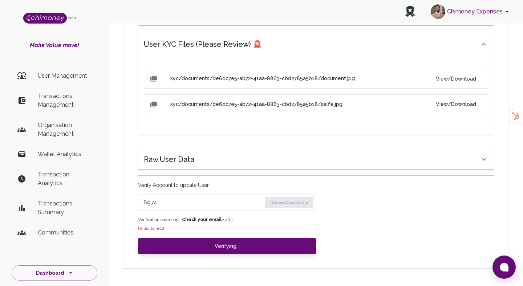
click at [460, 80] on button "View/Download" at bounding box center [456, 78] width 52 height 13
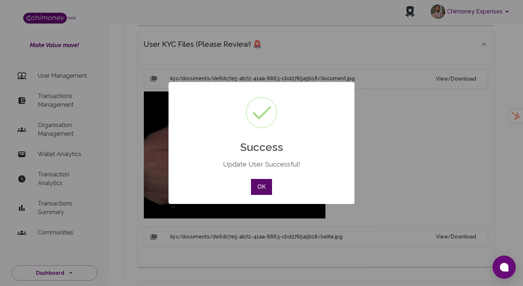
click at [261, 188] on button "OK" at bounding box center [261, 187] width 21 height 16
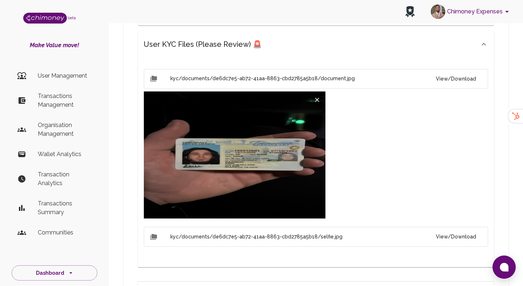
click at [458, 236] on button "View/Download" at bounding box center [456, 236] width 52 height 13
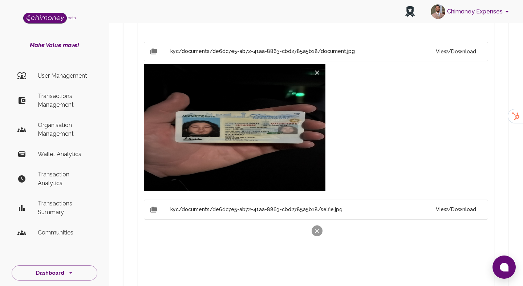
scroll to position [370, 0]
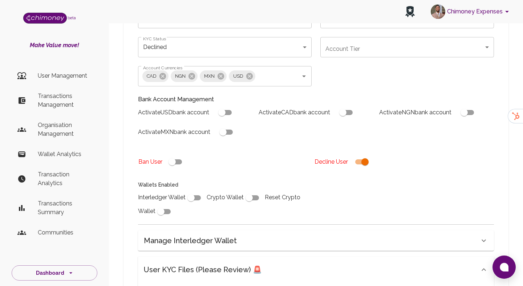
scroll to position [120, 0]
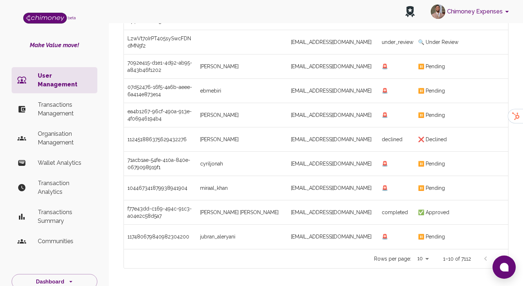
scroll to position [120, 0]
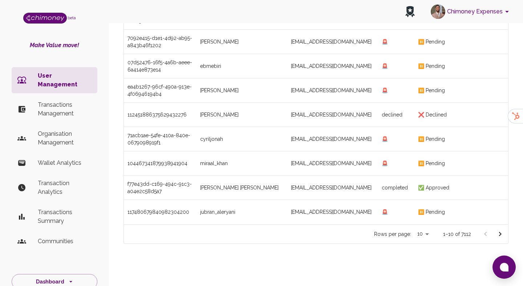
click at [499, 235] on icon "Go to next page" at bounding box center [500, 234] width 9 height 9
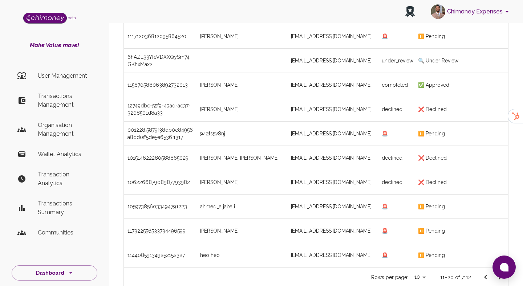
scroll to position [120, 0]
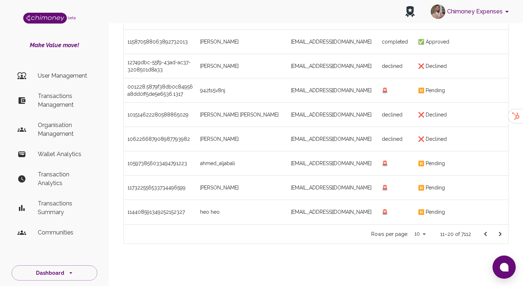
click at [500, 234] on icon "Go to next page" at bounding box center [500, 234] width 9 height 9
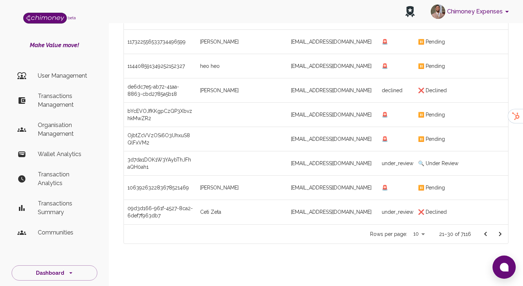
click at [500, 234] on icon "Go to next page" at bounding box center [500, 234] width 9 height 9
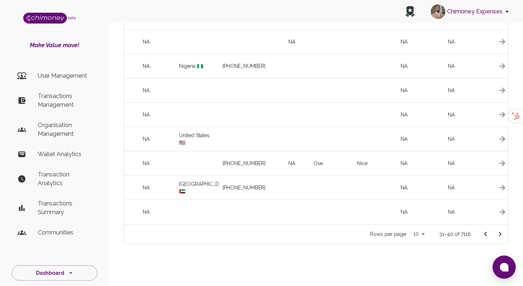
scroll to position [0, 859]
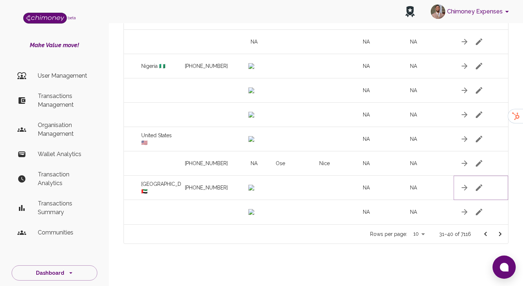
click at [477, 186] on icon "button" at bounding box center [479, 188] width 9 height 9
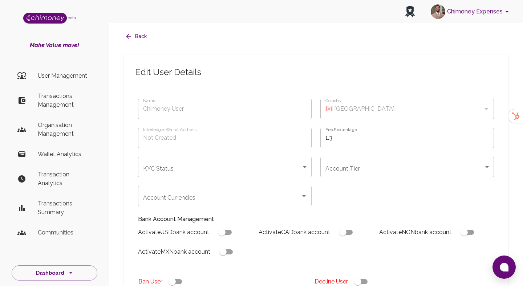
type input "[PERSON_NAME]"
type input "🇦🇪 [GEOGRAPHIC_DATA]"
type input "under_review"
checkbox input "true"
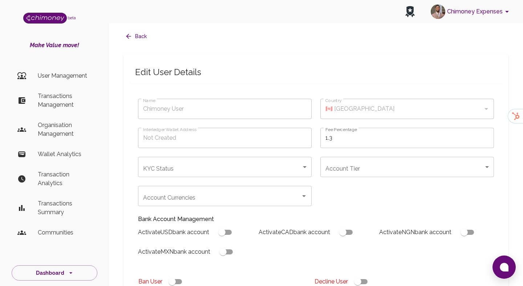
checkbox input "true"
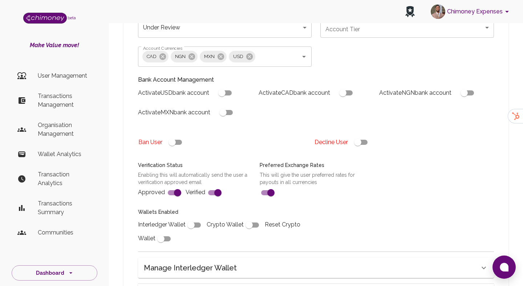
scroll to position [266, 0]
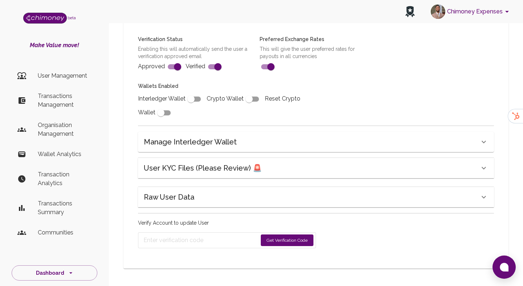
click at [293, 173] on div "User KYC Files (Please Review) 🚨" at bounding box center [312, 168] width 336 height 12
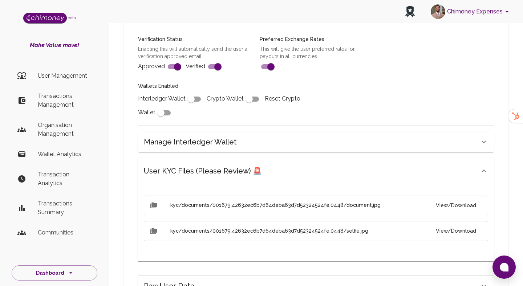
click at [472, 202] on button "View/Download" at bounding box center [456, 205] width 52 height 13
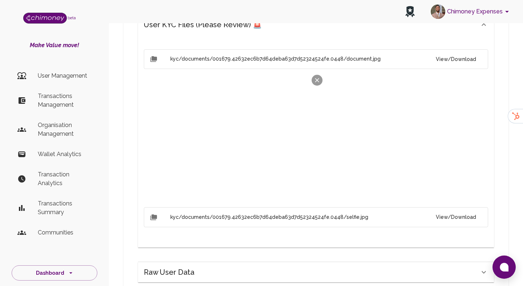
scroll to position [425, 0]
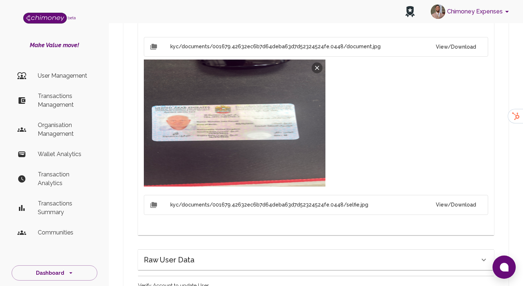
click at [470, 207] on button "View/Download" at bounding box center [456, 204] width 52 height 13
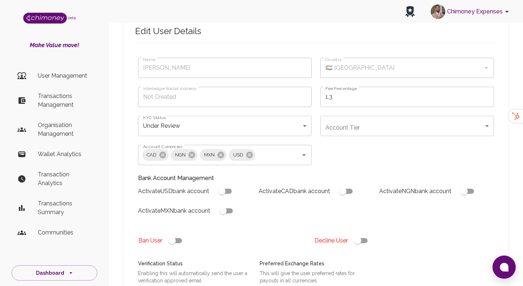
scroll to position [9, 0]
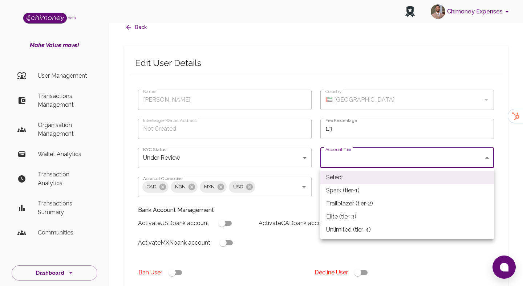
click at [346, 190] on li "Spark (tier-1)" at bounding box center [408, 190] width 174 height 13
type input "tier-1"
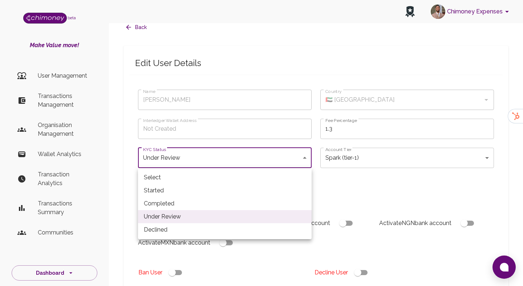
click at [176, 194] on li "Started" at bounding box center [225, 190] width 174 height 13
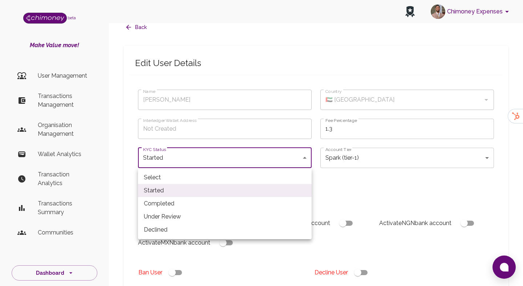
click at [176, 207] on li "Completed" at bounding box center [225, 203] width 174 height 13
type input "completed"
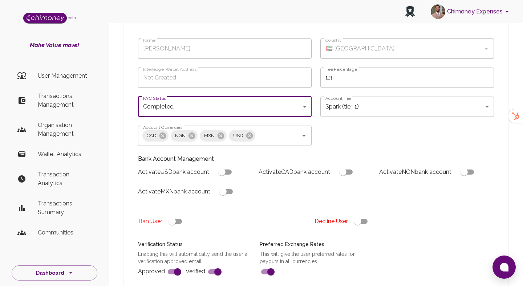
scroll to position [175, 0]
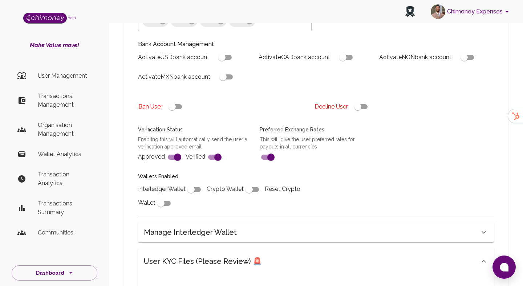
click at [192, 185] on input "checkbox" at bounding box center [190, 190] width 41 height 14
checkbox input "true"
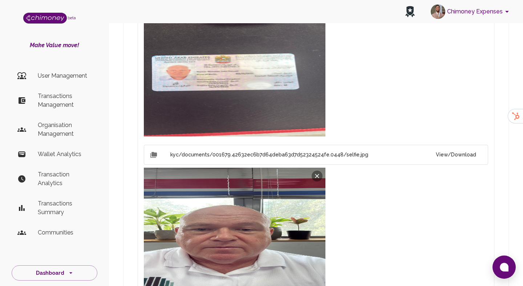
scroll to position [620, 0]
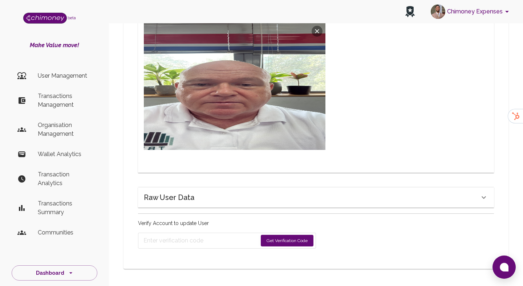
click at [290, 242] on button "Get Verification Code" at bounding box center [287, 241] width 53 height 12
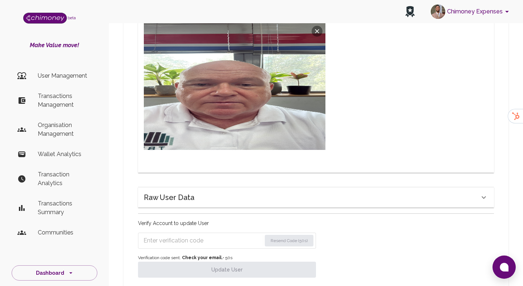
click at [201, 243] on input "Enter verification code" at bounding box center [203, 241] width 118 height 12
paste input "4627"
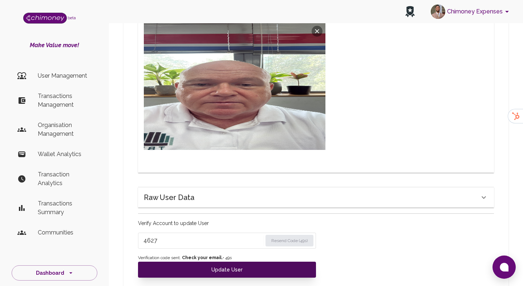
type input "4627"
click at [205, 266] on button "Update User" at bounding box center [227, 270] width 178 height 16
type input "under_review"
checkbox input "false"
type input "completed"
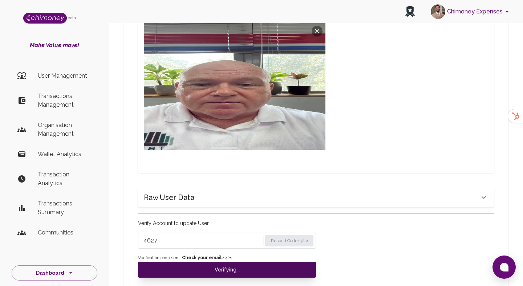
type input "tier-1"
checkbox input "true"
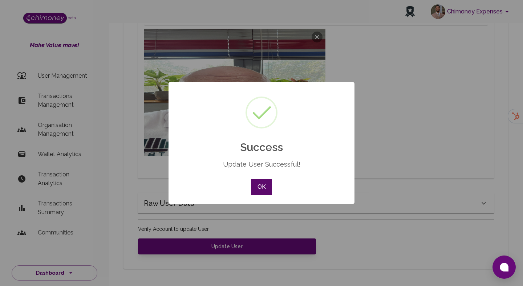
click at [265, 184] on button "OK" at bounding box center [261, 187] width 21 height 16
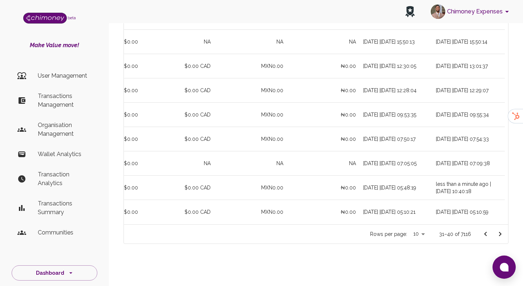
scroll to position [0, 511]
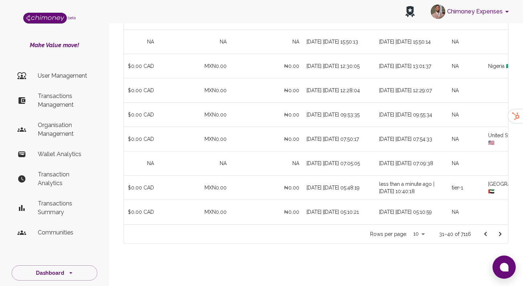
click at [499, 231] on icon "Go to next page" at bounding box center [500, 234] width 9 height 9
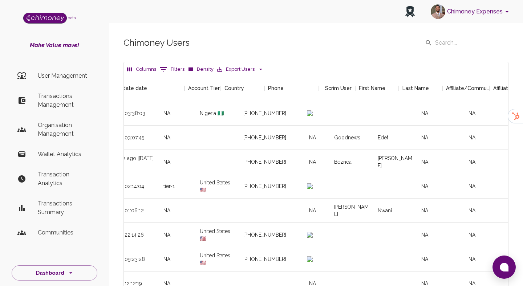
scroll to position [0, 859]
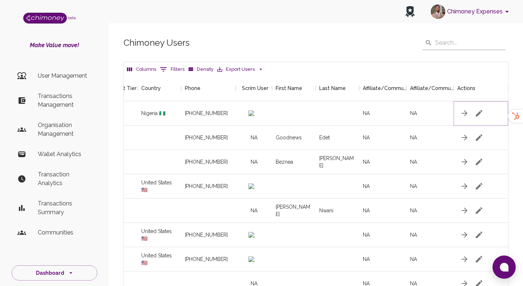
click at [477, 119] on button "button" at bounding box center [479, 113] width 15 height 15
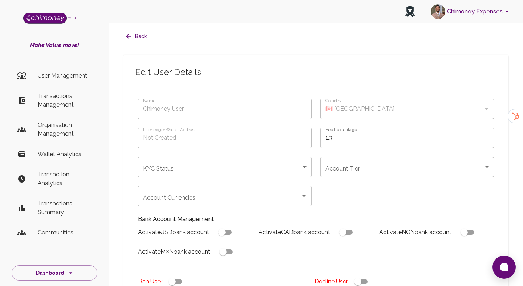
type input "Goodnews Edet"
type input "🇳🇬 [GEOGRAPHIC_DATA]"
type input "under_review"
checkbox input "true"
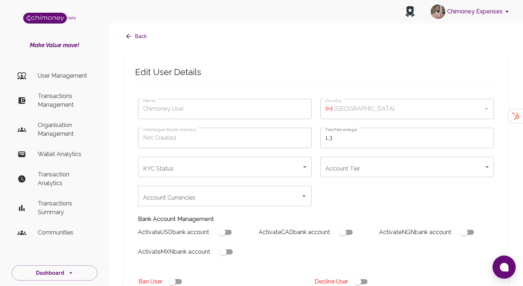
checkbox input "true"
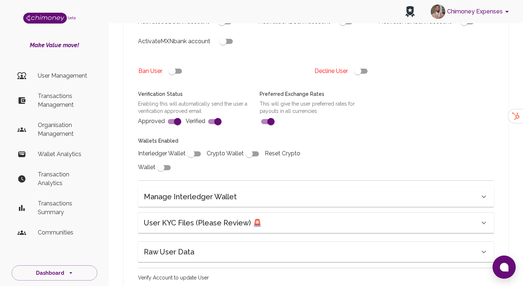
scroll to position [216, 0]
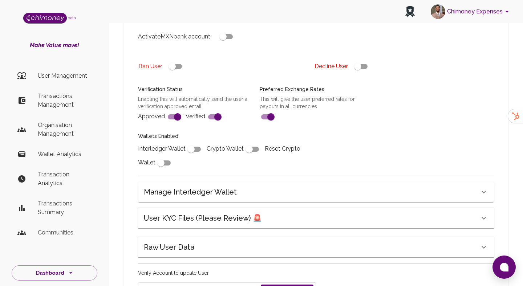
click at [304, 218] on div "User KYC Files (Please Review) 🚨" at bounding box center [312, 219] width 336 height 12
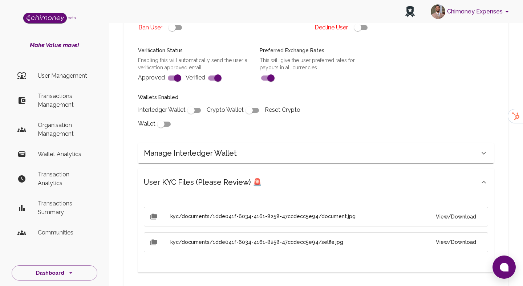
scroll to position [265, 0]
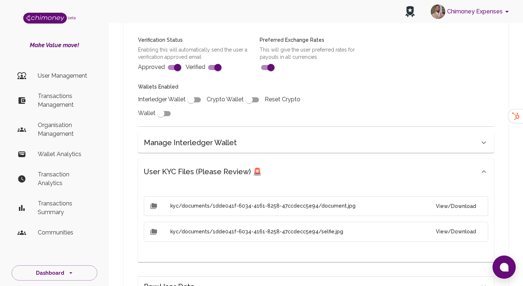
click at [458, 212] on button "View/Download" at bounding box center [456, 206] width 52 height 13
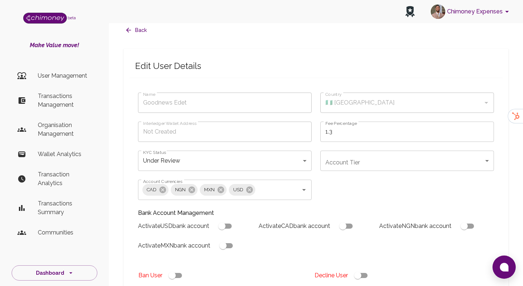
scroll to position [13, 0]
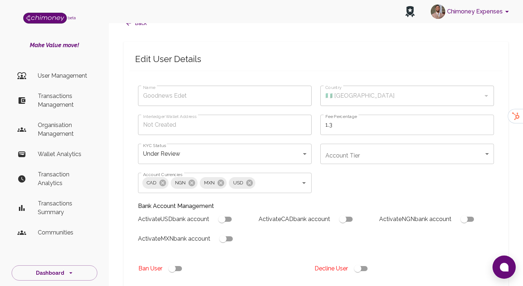
click at [357, 264] on input "checkbox" at bounding box center [357, 269] width 41 height 14
checkbox input "false"
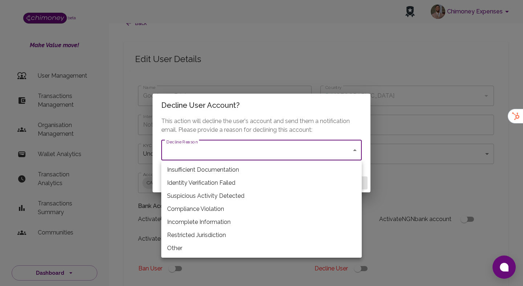
click at [213, 242] on li "Other" at bounding box center [261, 248] width 201 height 13
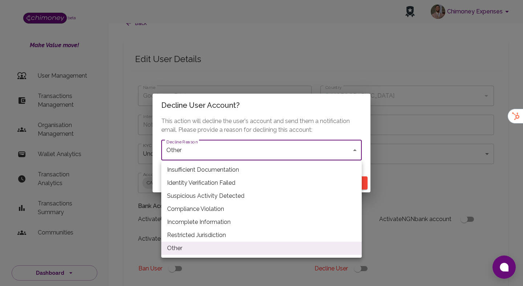
click at [207, 239] on li "Restricted Jurisdiction" at bounding box center [261, 235] width 201 height 13
type input "restricted_jurisdiction"
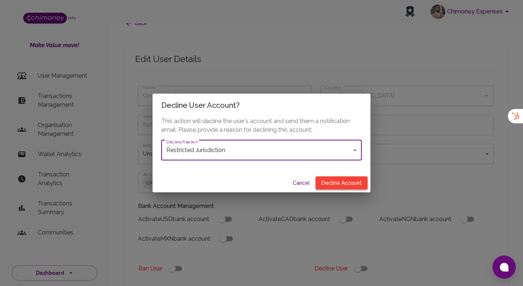
click at [332, 181] on button "Decline Account" at bounding box center [342, 183] width 52 height 13
type input "declined"
checkbox input "true"
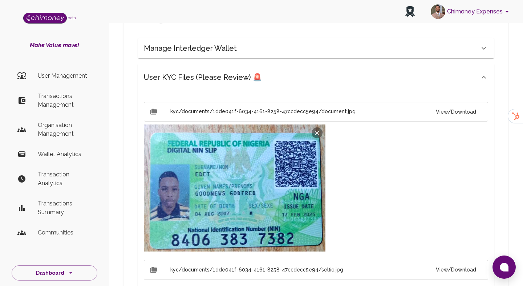
scroll to position [440, 0]
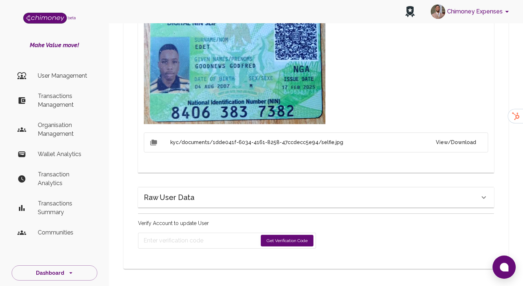
click at [269, 242] on button "Get Verification Code" at bounding box center [287, 241] width 53 height 12
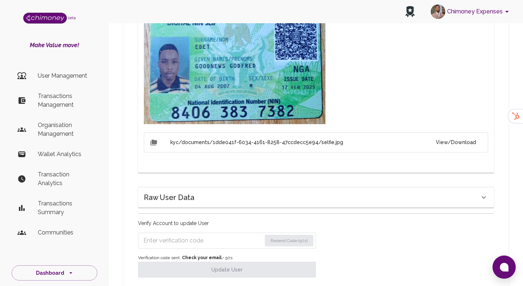
click at [200, 244] on input "Enter verification code" at bounding box center [203, 241] width 118 height 12
paste input "1940"
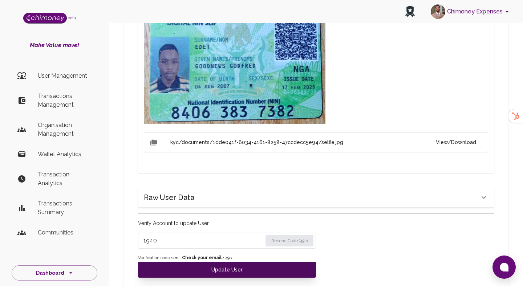
type input "1940"
click at [207, 272] on button "Update User" at bounding box center [227, 270] width 178 height 16
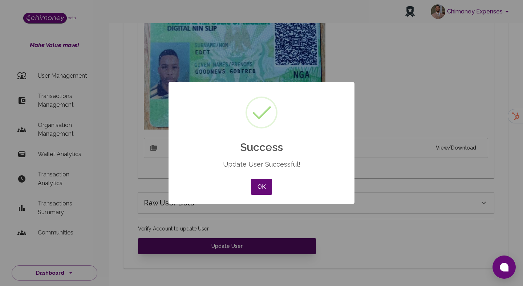
scroll to position [434, 0]
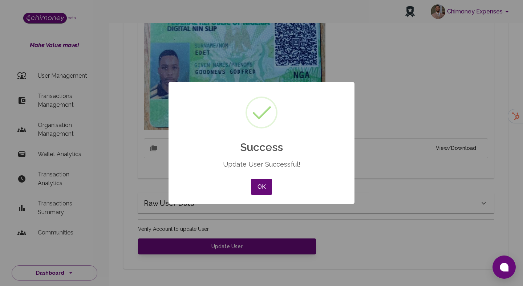
click at [259, 197] on div "OK No Cancel" at bounding box center [261, 187] width 25 height 20
click at [264, 186] on button "OK" at bounding box center [261, 187] width 21 height 16
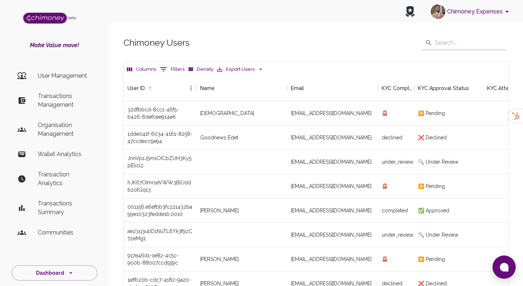
scroll to position [120, 0]
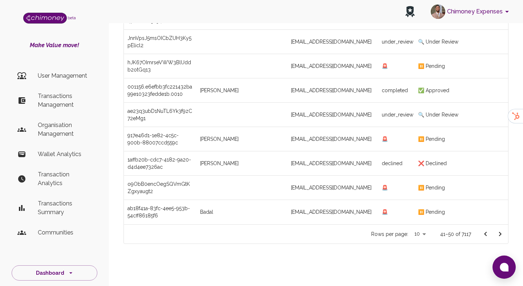
click at [495, 233] on button "Go to next page" at bounding box center [500, 234] width 15 height 15
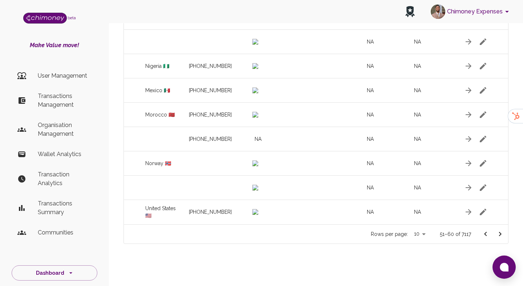
scroll to position [0, 859]
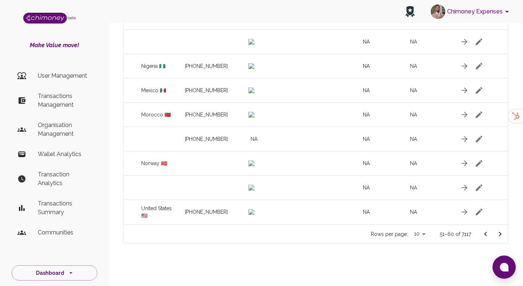
click at [498, 237] on icon "Go to next page" at bounding box center [500, 234] width 9 height 9
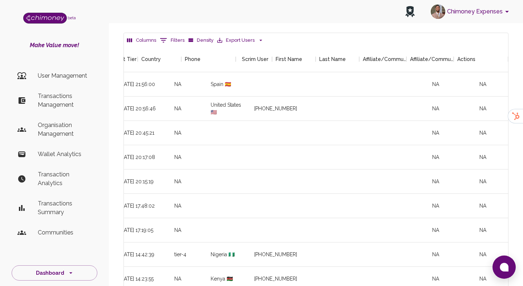
scroll to position [0, 859]
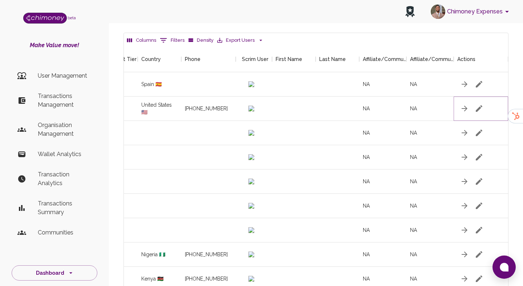
click at [478, 106] on icon "button" at bounding box center [479, 108] width 9 height 9
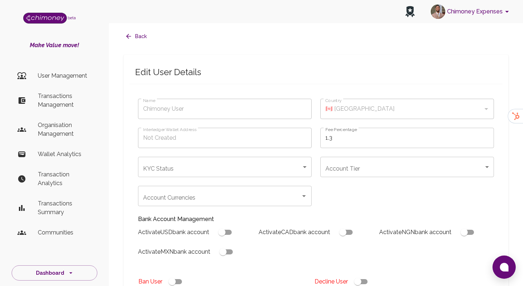
type input "[PERSON_NAME]"
type input "🇺🇸 [GEOGRAPHIC_DATA]"
type input "under_review"
checkbox input "true"
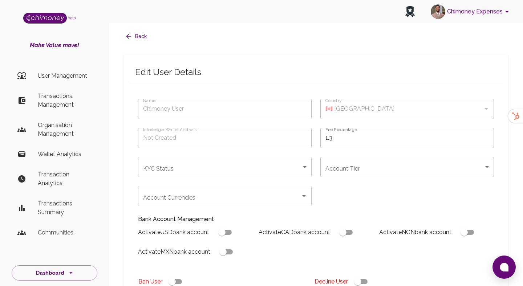
checkbox input "true"
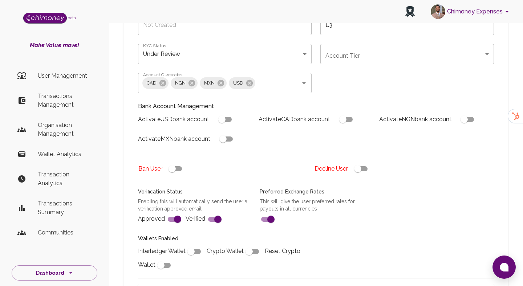
scroll to position [246, 0]
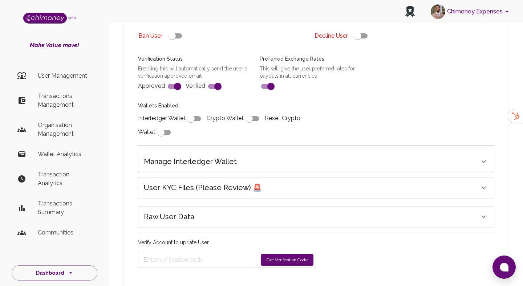
click at [247, 193] on h6 "User KYC Files (Please Review) 🚨" at bounding box center [203, 188] width 118 height 12
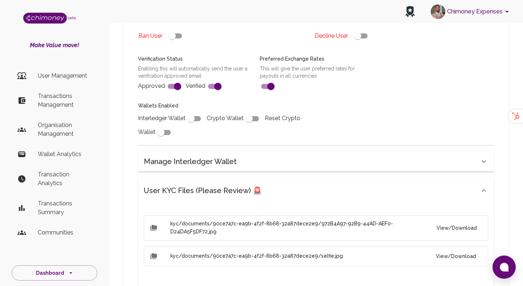
click at [430, 232] on li "kyc/documents/90ce7a7c-ea9b-4f2f-8b68-32a87dece2e9/972B4A97-92B9-44AD-AEF0-D24D…" at bounding box center [316, 228] width 345 height 25
click at [445, 230] on button "View/Download" at bounding box center [456, 228] width 51 height 13
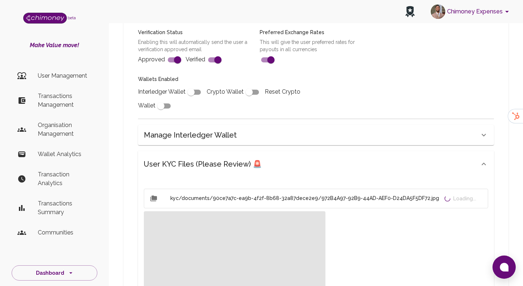
scroll to position [361, 0]
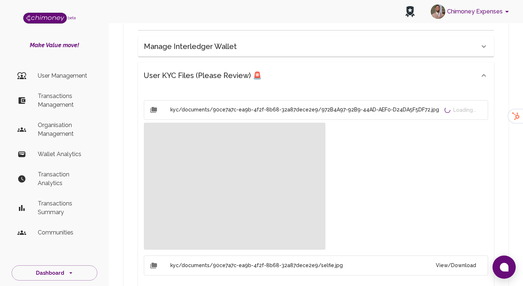
click at [463, 270] on button "View/Download" at bounding box center [456, 265] width 52 height 13
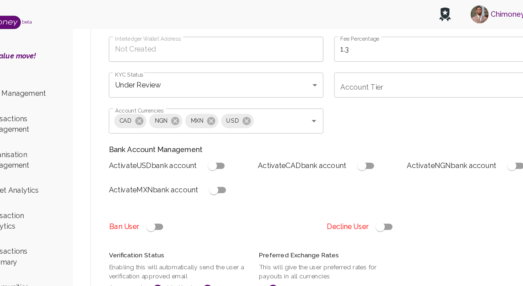
scroll to position [95, 0]
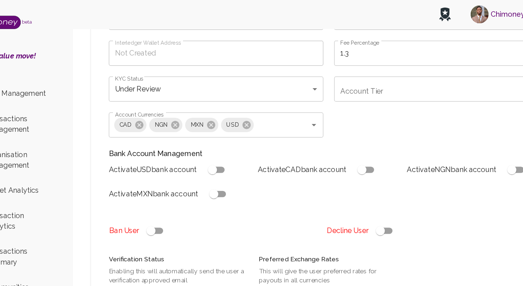
click at [339, 82] on div "Name [PERSON_NAME] Name Country 🇺🇸 [GEOGRAPHIC_DATA] Country Interledger Wallet…" at bounding box center [311, 143] width 365 height 296
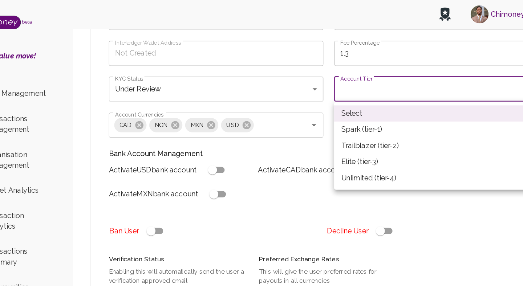
click at [334, 104] on li "Spark (tier-1)" at bounding box center [408, 105] width 174 height 13
type input "tier-1"
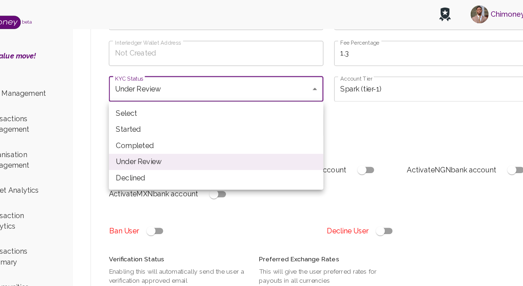
click at [169, 117] on li "Completed" at bounding box center [225, 118] width 174 height 13
type input "completed"
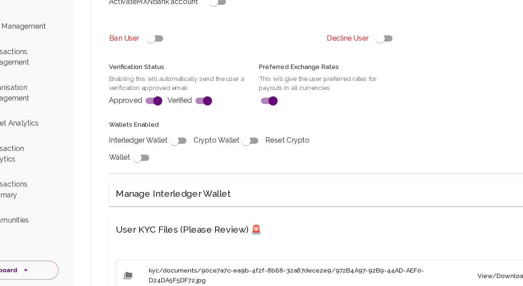
scroll to position [219, 0]
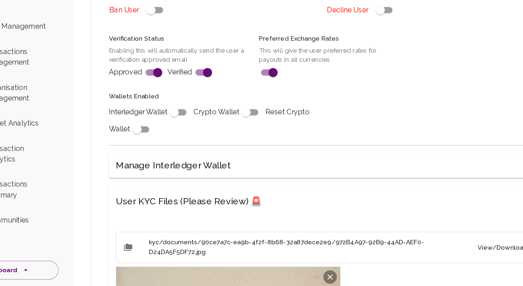
click at [193, 146] on input "checkbox" at bounding box center [190, 146] width 41 height 14
checkbox input "true"
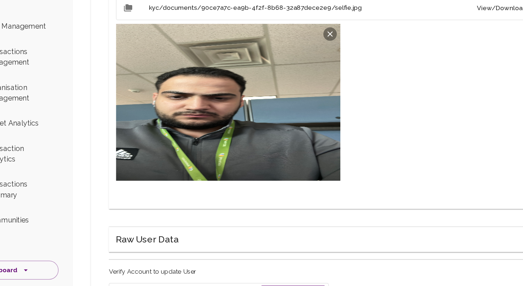
scroll to position [620, 0]
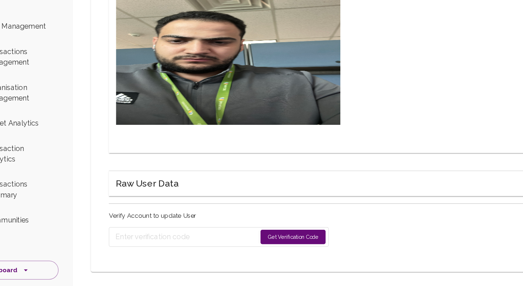
click at [286, 241] on button "Get Verification Code" at bounding box center [287, 247] width 53 height 12
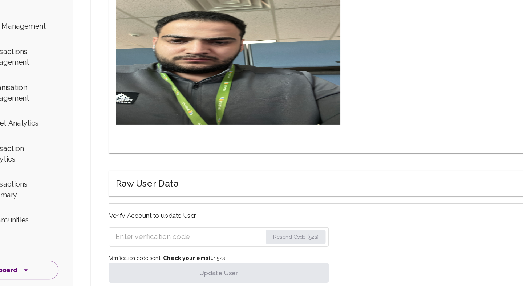
click at [230, 241] on input "Enter verification code" at bounding box center [203, 247] width 119 height 12
paste input "6650"
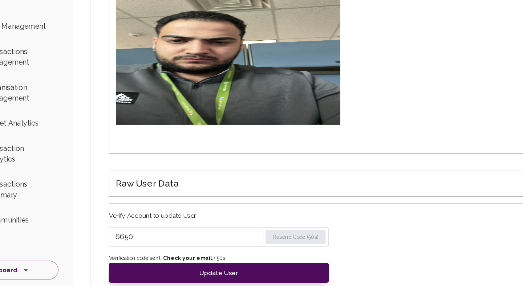
type input "6650"
click at [219, 269] on button "Update User" at bounding box center [227, 276] width 178 height 16
type input "under_review"
checkbox input "false"
type input "completed"
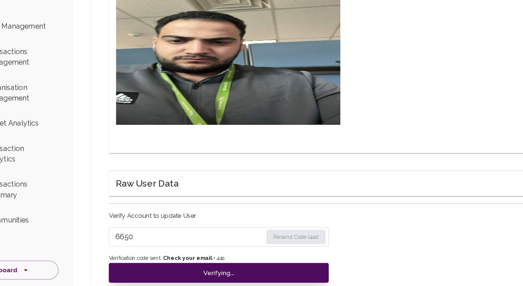
type input "tier-1"
checkbox input "true"
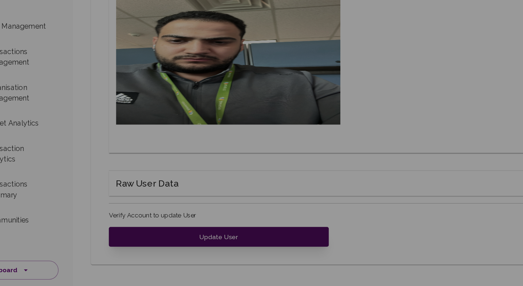
scroll to position [614, 0]
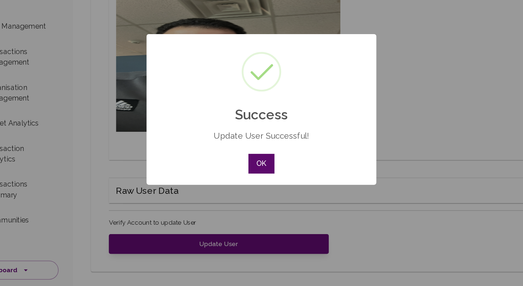
click at [262, 192] on button "OK" at bounding box center [261, 187] width 21 height 16
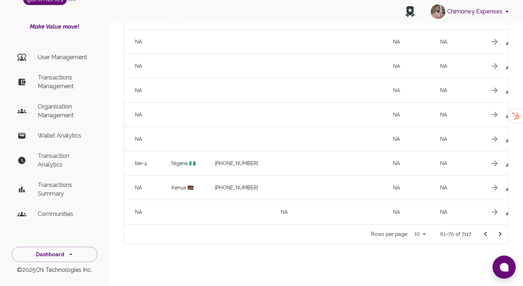
scroll to position [0, 859]
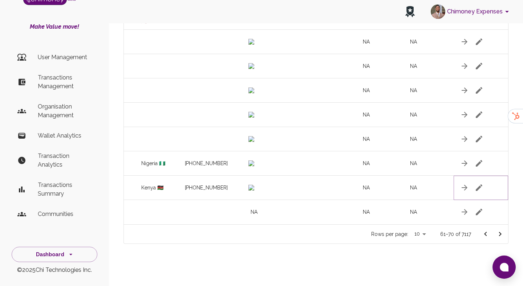
click at [477, 188] on icon "button" at bounding box center [479, 188] width 9 height 9
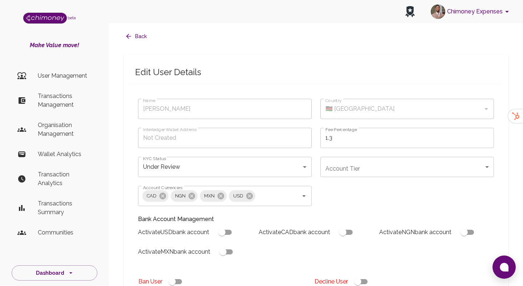
type input "[PERSON_NAME]"
type input "🇰🇪 [GEOGRAPHIC_DATA]"
type input "under_review"
checkbox input "true"
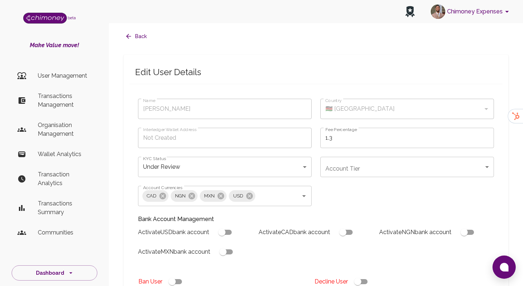
checkbox input "true"
click at [265, 169] on body "Chimoney Expenses beta Make Value move! User Management Transactions Management…" at bounding box center [261, 276] width 523 height 552
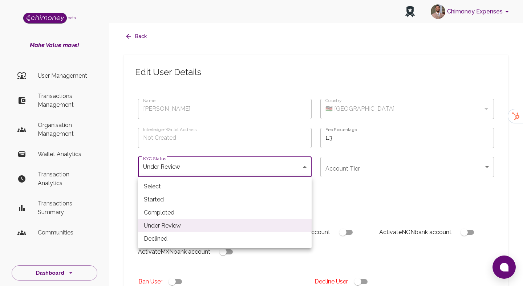
click at [181, 212] on li "Completed" at bounding box center [225, 212] width 174 height 13
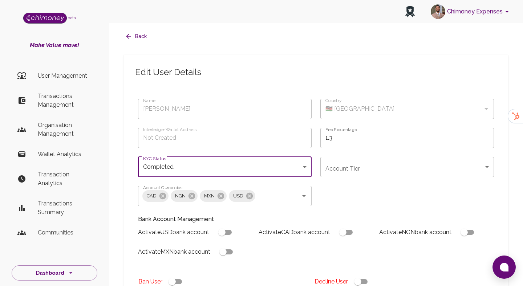
click at [271, 162] on body "Chimoney Expenses beta Make Value move! User Management Transactions Management…" at bounding box center [261, 276] width 523 height 552
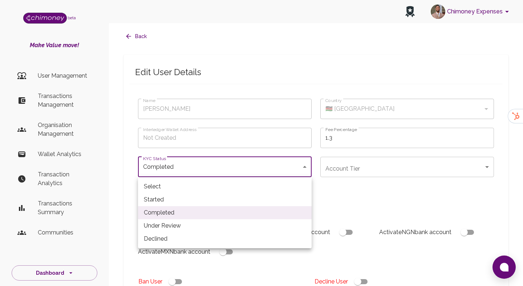
click at [178, 228] on li "Under Review" at bounding box center [225, 226] width 174 height 13
type input "under_review"
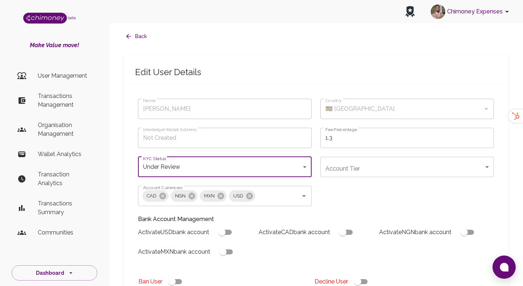
click at [192, 173] on body "Chimoney Expenses beta Make Value move! User Management Transactions Management…" at bounding box center [261, 276] width 523 height 552
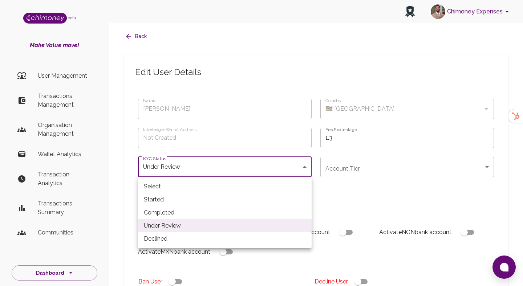
click at [398, 203] on div at bounding box center [261, 143] width 523 height 286
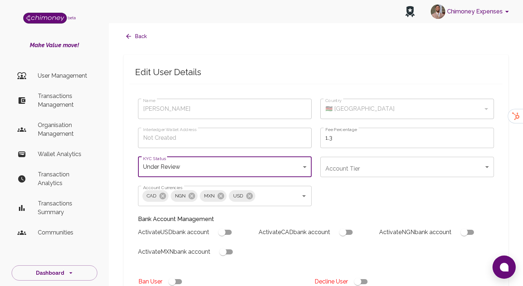
click at [362, 280] on input "checkbox" at bounding box center [357, 282] width 41 height 14
checkbox input "false"
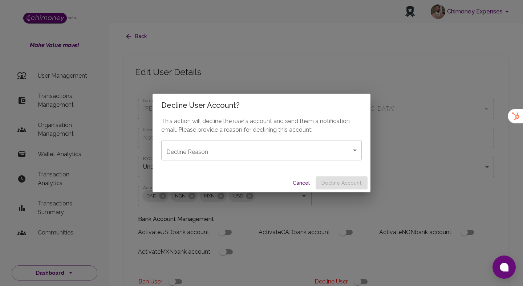
click at [297, 150] on body "Chimoney Expenses beta Make Value move! User Management Transactions Management…" at bounding box center [261, 276] width 523 height 552
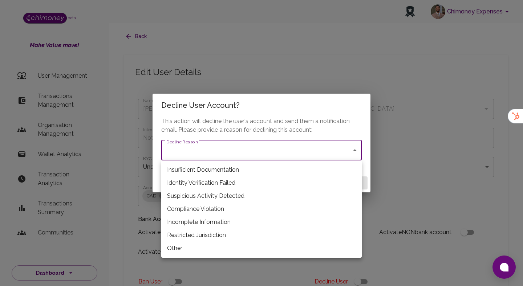
click at [205, 233] on li "Restricted Jurisdiction" at bounding box center [261, 235] width 201 height 13
type input "restricted_jurisdiction"
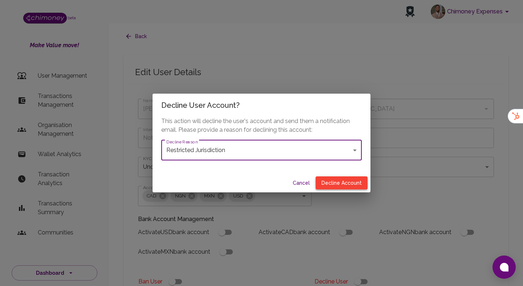
click at [338, 185] on button "Decline Account" at bounding box center [342, 183] width 52 height 13
type input "declined"
checkbox input "true"
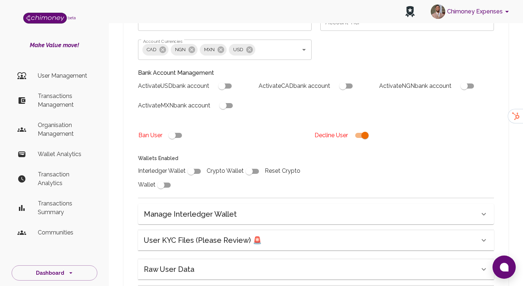
scroll to position [219, 0]
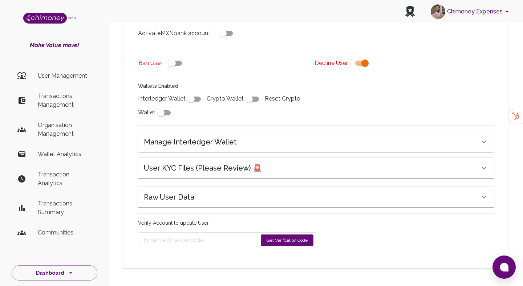
click at [280, 168] on div "User KYC Files (Please Review) 🚨" at bounding box center [312, 168] width 336 height 12
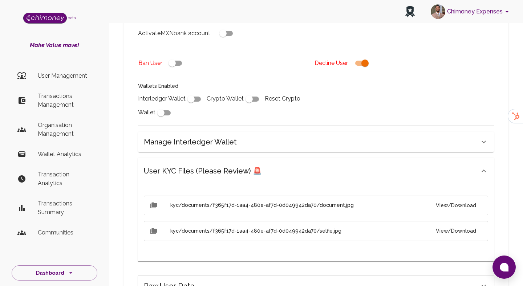
click at [461, 208] on button "View/Download" at bounding box center [456, 205] width 52 height 13
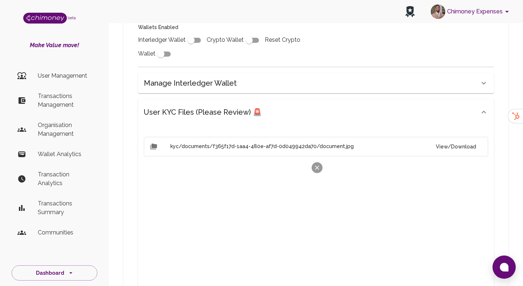
scroll to position [358, 0]
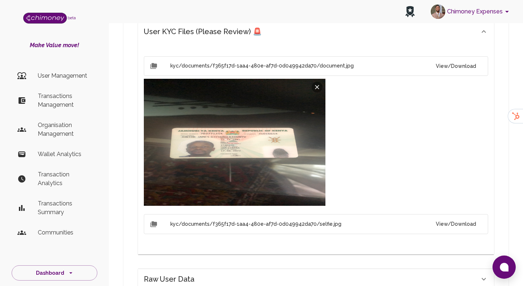
click at [467, 222] on button "View/Download" at bounding box center [456, 224] width 52 height 13
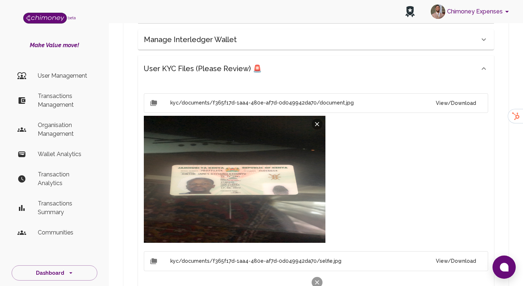
scroll to position [573, 0]
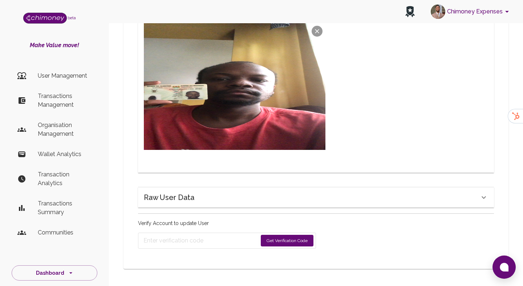
click at [284, 242] on button "Get Verification Code" at bounding box center [287, 241] width 53 height 12
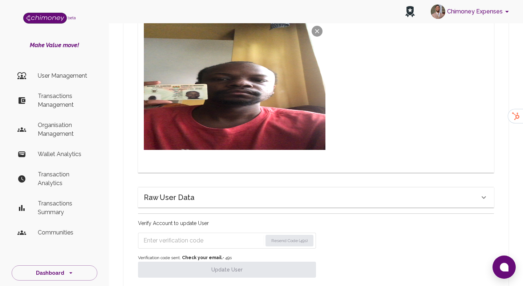
click at [209, 237] on input "Enter verification code" at bounding box center [203, 241] width 119 height 12
paste input "4343"
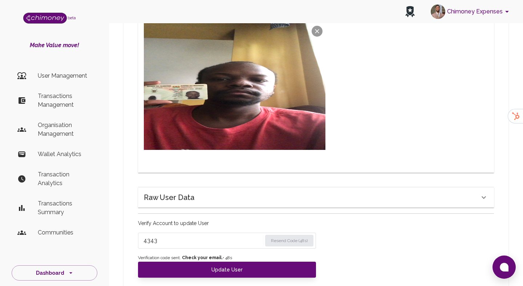
type input "4343"
click at [194, 260] on strong "Check your email." at bounding box center [202, 258] width 41 height 5
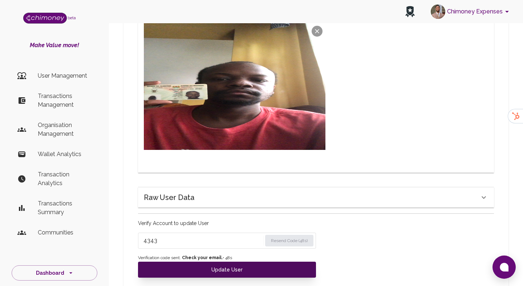
click at [193, 268] on button "Update User" at bounding box center [227, 270] width 178 height 16
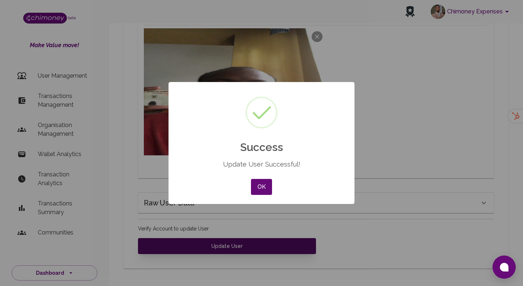
scroll to position [567, 0]
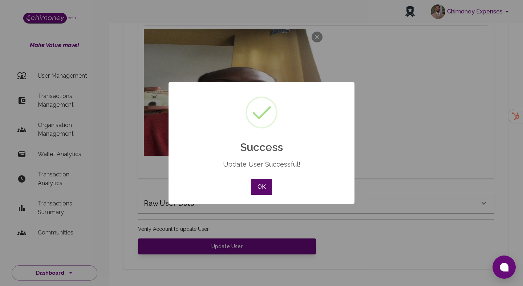
click at [265, 185] on button "OK" at bounding box center [261, 187] width 21 height 16
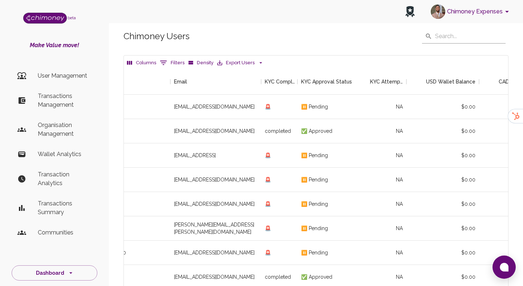
scroll to position [120, 0]
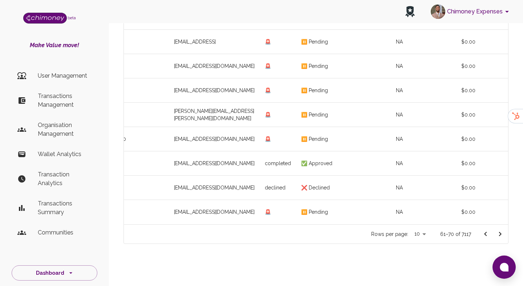
click at [500, 231] on icon "Go to next page" at bounding box center [500, 234] width 9 height 9
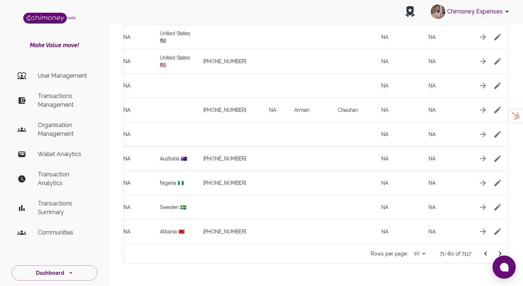
scroll to position [0, 841]
click at [499, 183] on icon "button" at bounding box center [497, 183] width 9 height 9
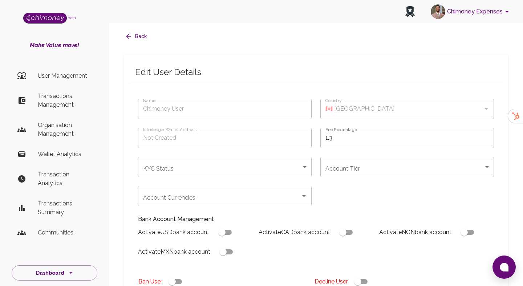
type input "Abdulbariu [DEMOGRAPHIC_DATA]"
type input "🇳🇬 [GEOGRAPHIC_DATA]"
type input "under_review"
checkbox input "true"
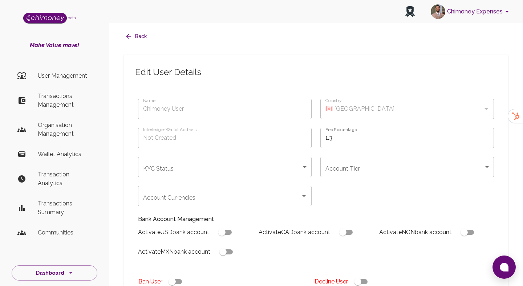
checkbox input "true"
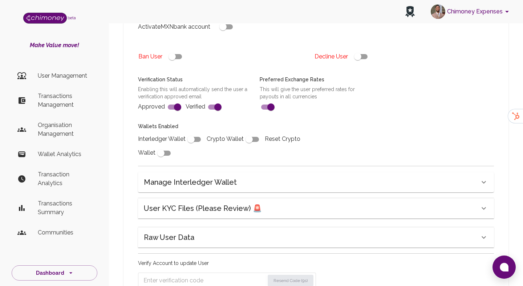
scroll to position [255, 0]
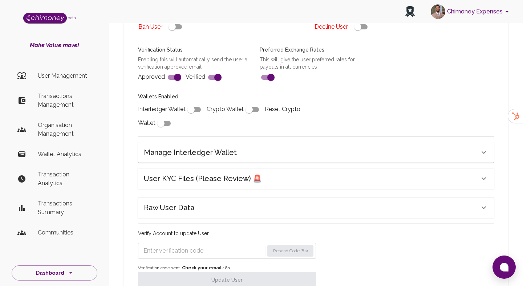
click at [242, 182] on h6 "User KYC Files (Please Review) 🚨" at bounding box center [203, 179] width 118 height 12
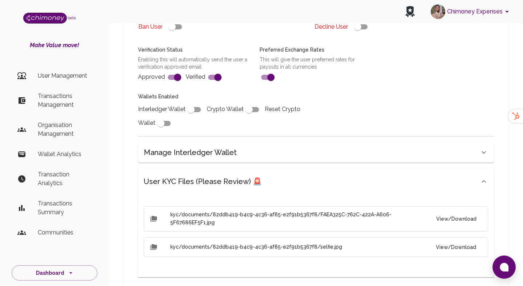
click at [458, 221] on button "View/Download" at bounding box center [456, 219] width 51 height 13
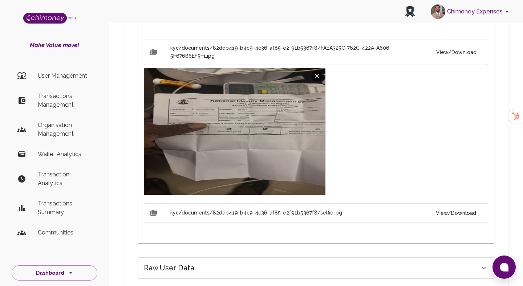
scroll to position [423, 0]
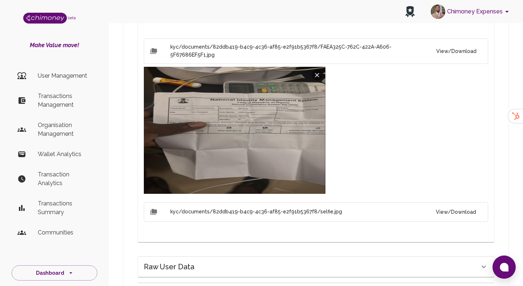
click at [445, 193] on ul "kyc/documents/82ddb419-b4c9-4c36-af85-e2f91b5367f8/FAEA325C-762C-422A-A606-5F67…" at bounding box center [316, 133] width 345 height 195
click at [446, 206] on button "View/Download" at bounding box center [456, 212] width 52 height 13
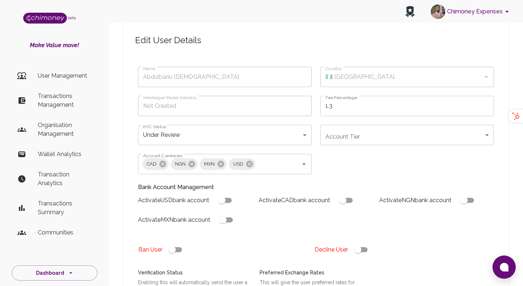
scroll to position [28, 0]
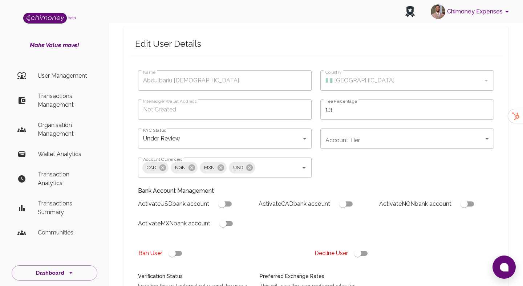
click at [365, 254] on input "checkbox" at bounding box center [357, 254] width 41 height 14
checkbox input "false"
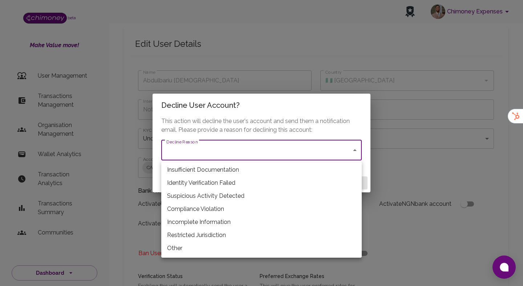
click at [194, 232] on li "Restricted Jurisdiction" at bounding box center [261, 235] width 201 height 13
type input "restricted_jurisdiction"
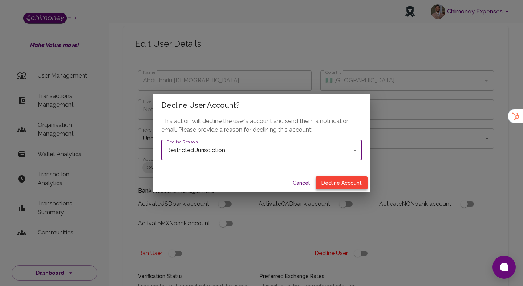
click at [331, 186] on button "Decline Account" at bounding box center [342, 183] width 52 height 13
type input "declined"
checkbox input "true"
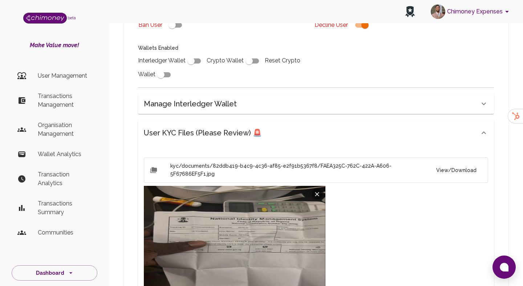
scroll to position [596, 0]
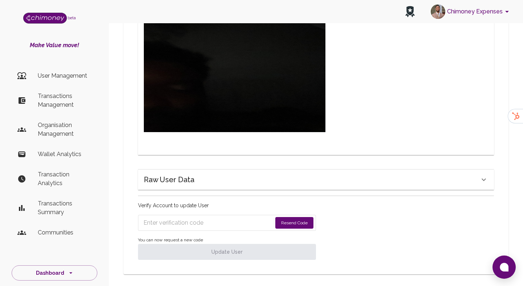
click at [206, 222] on input "Enter verification code" at bounding box center [208, 223] width 129 height 12
paste input "4343"
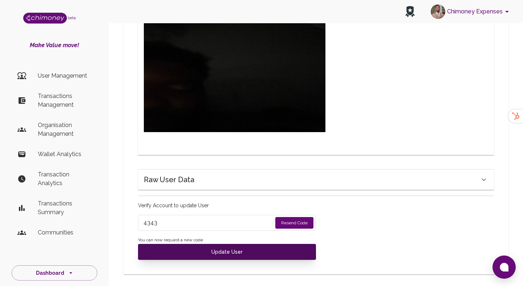
type input "4343"
click at [193, 244] on button "Update User" at bounding box center [227, 252] width 178 height 16
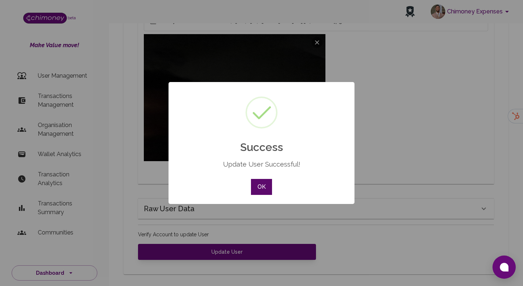
click at [264, 184] on button "OK" at bounding box center [261, 187] width 21 height 16
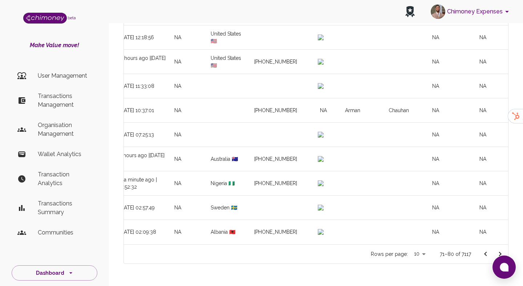
scroll to position [0, 859]
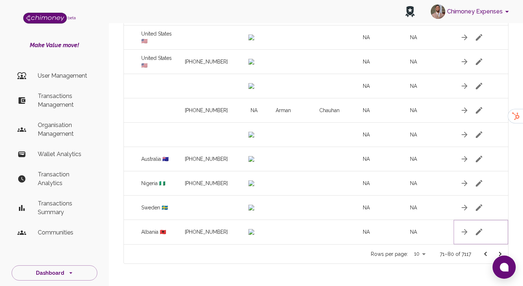
click at [484, 230] on button "button" at bounding box center [479, 232] width 15 height 15
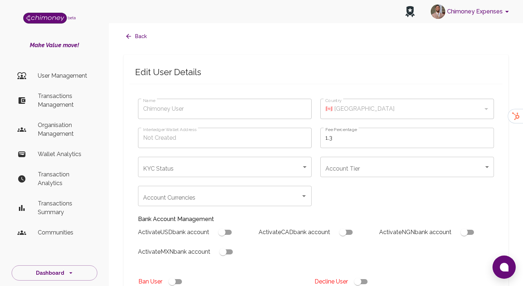
type input "[PERSON_NAME]"
type input "🇦🇱 [GEOGRAPHIC_DATA]"
type input "under_review"
checkbox input "true"
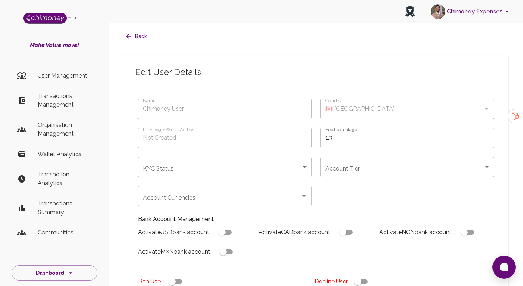
checkbox input "true"
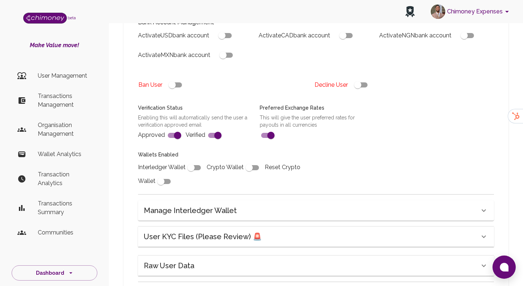
scroll to position [266, 0]
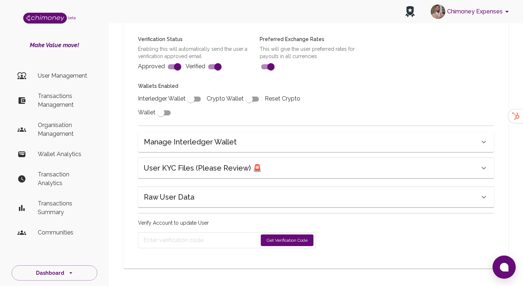
click at [300, 161] on div "User KYC Files (Please Review) 🚨" at bounding box center [316, 168] width 356 height 20
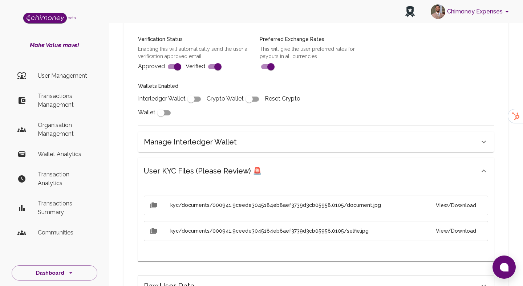
click at [473, 207] on button "View/Download" at bounding box center [456, 205] width 52 height 13
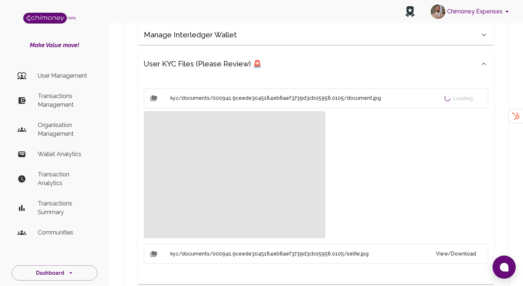
scroll to position [467, 0]
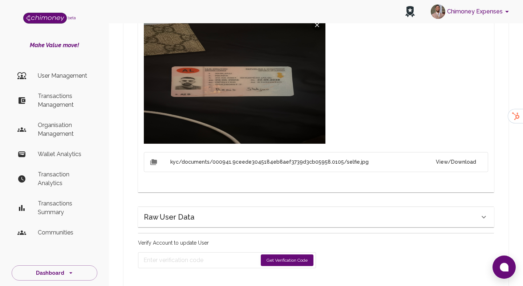
click at [460, 165] on button "View/Download" at bounding box center [456, 162] width 52 height 13
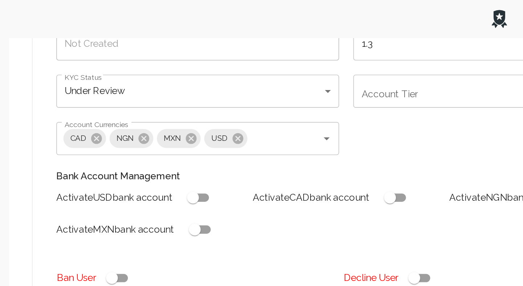
scroll to position [0, 0]
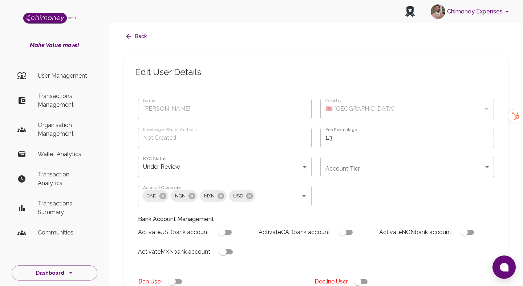
click at [251, 180] on div "Account Currencies CAD NGN MXN USD Account Currencies" at bounding box center [220, 191] width 182 height 29
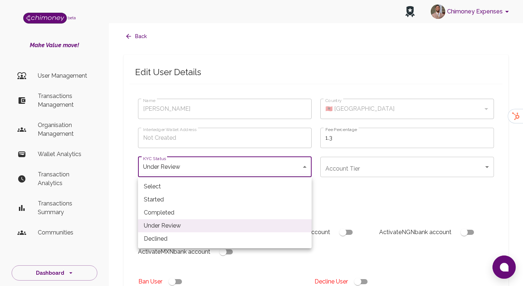
click at [161, 215] on li "Completed" at bounding box center [225, 212] width 174 height 13
type input "completed"
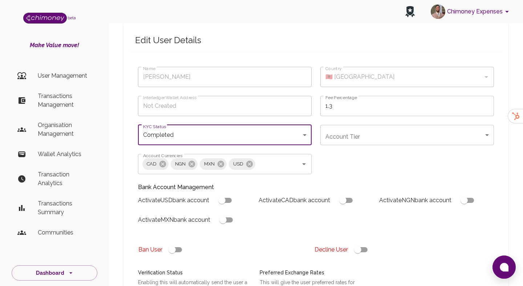
scroll to position [35, 0]
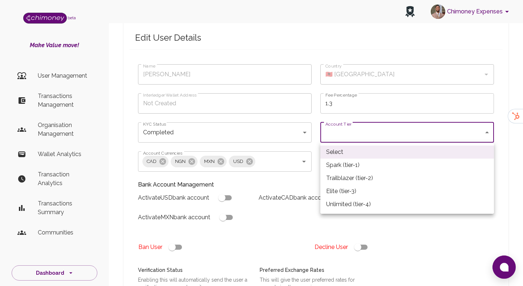
click at [335, 161] on li "Spark (tier-1)" at bounding box center [408, 165] width 174 height 13
type input "tier-1"
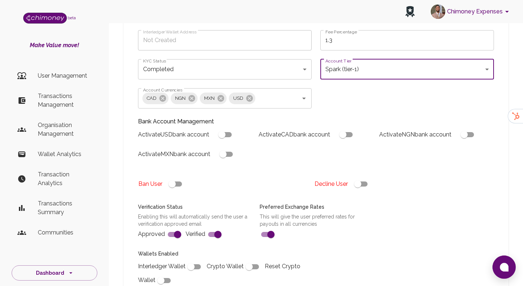
scroll to position [166, 0]
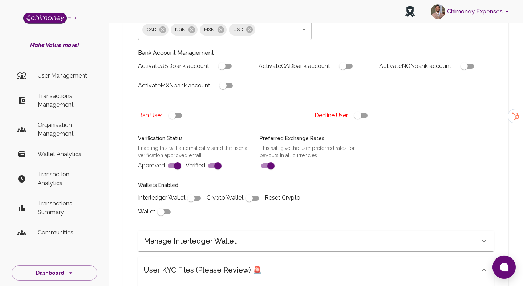
click at [194, 200] on input "checkbox" at bounding box center [190, 199] width 41 height 14
checkbox input "true"
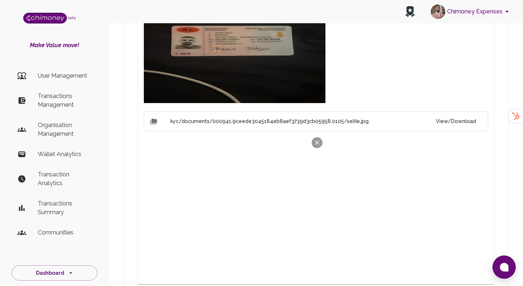
scroll to position [620, 0]
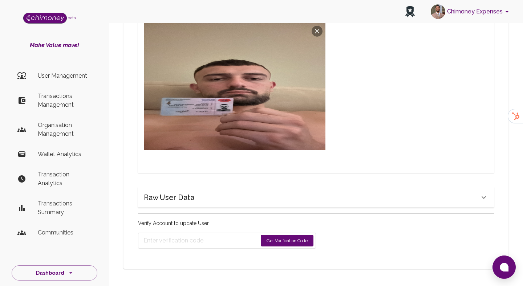
click at [276, 239] on button "Get Verification Code" at bounding box center [287, 241] width 53 height 12
